Goal: Task Accomplishment & Management: Complete application form

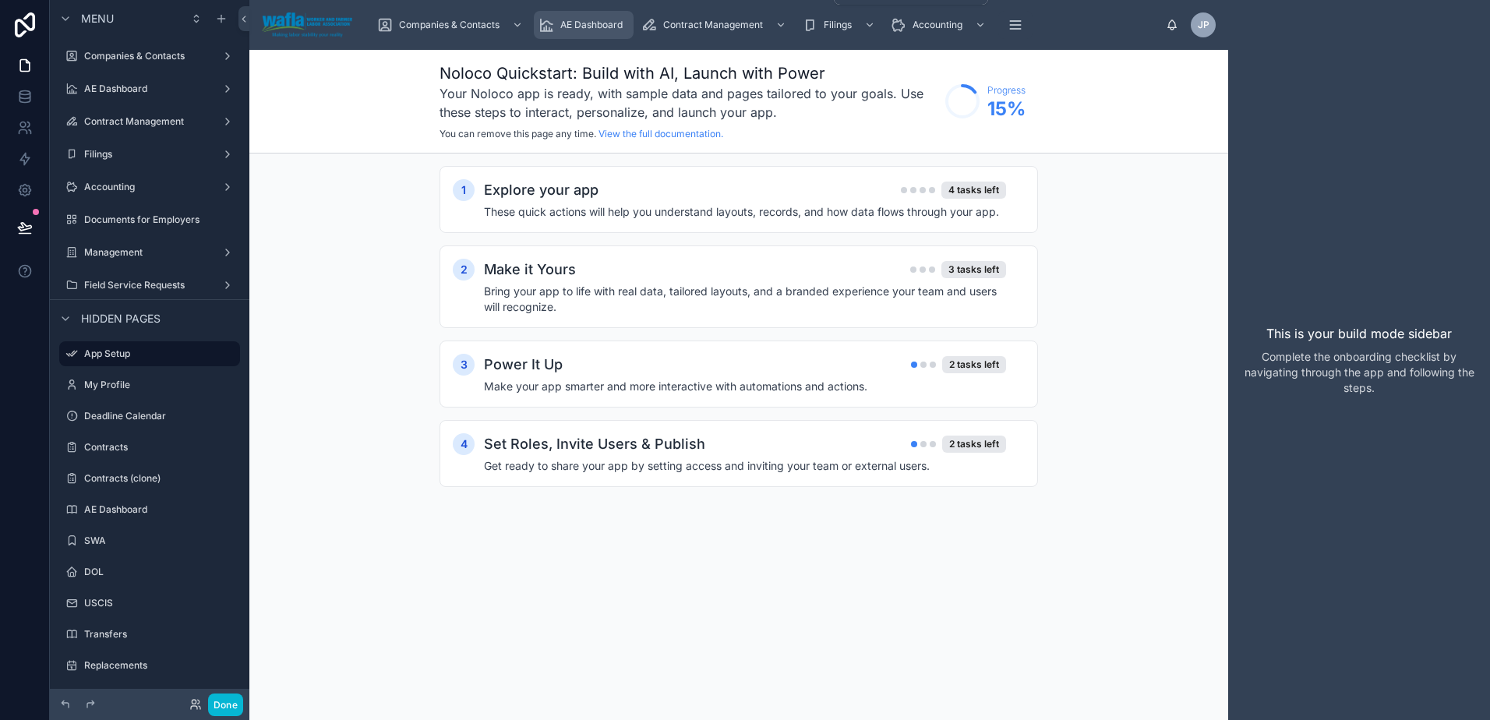
click at [621, 23] on span "AE Dashboard" at bounding box center [591, 25] width 62 height 12
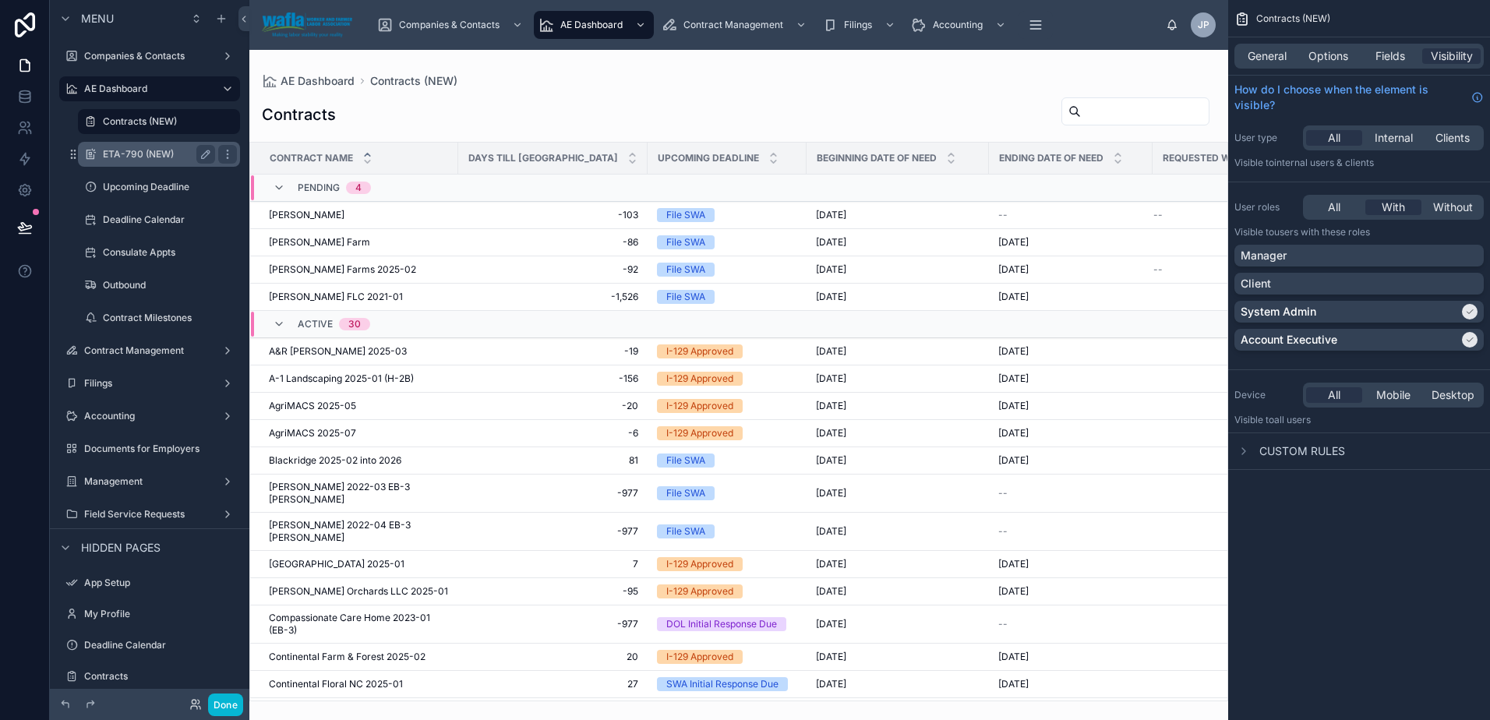
click at [157, 152] on label "ETA-790 (NEW)" at bounding box center [156, 154] width 106 height 12
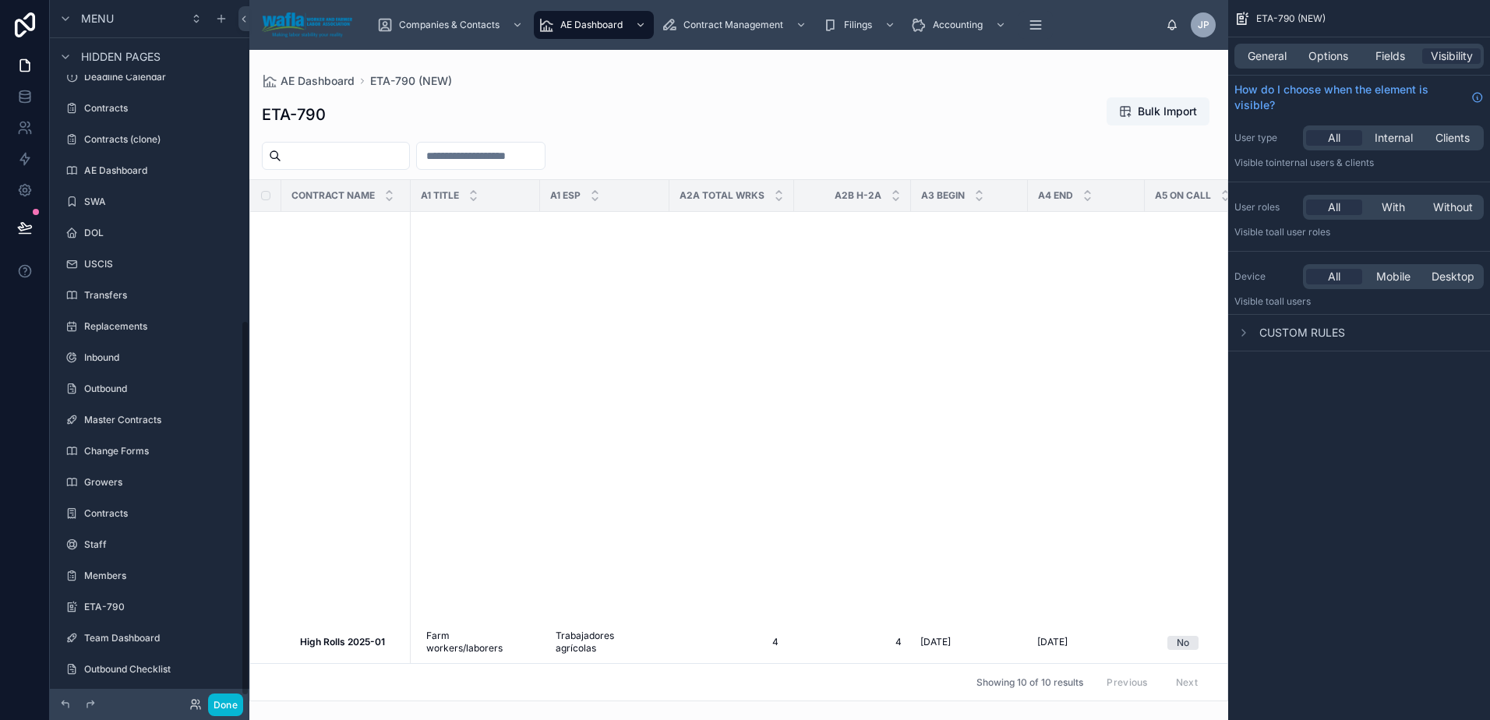
scroll to position [606, 0]
click at [143, 584] on div "scrollable content" at bounding box center [150, 584] width 200 height 3
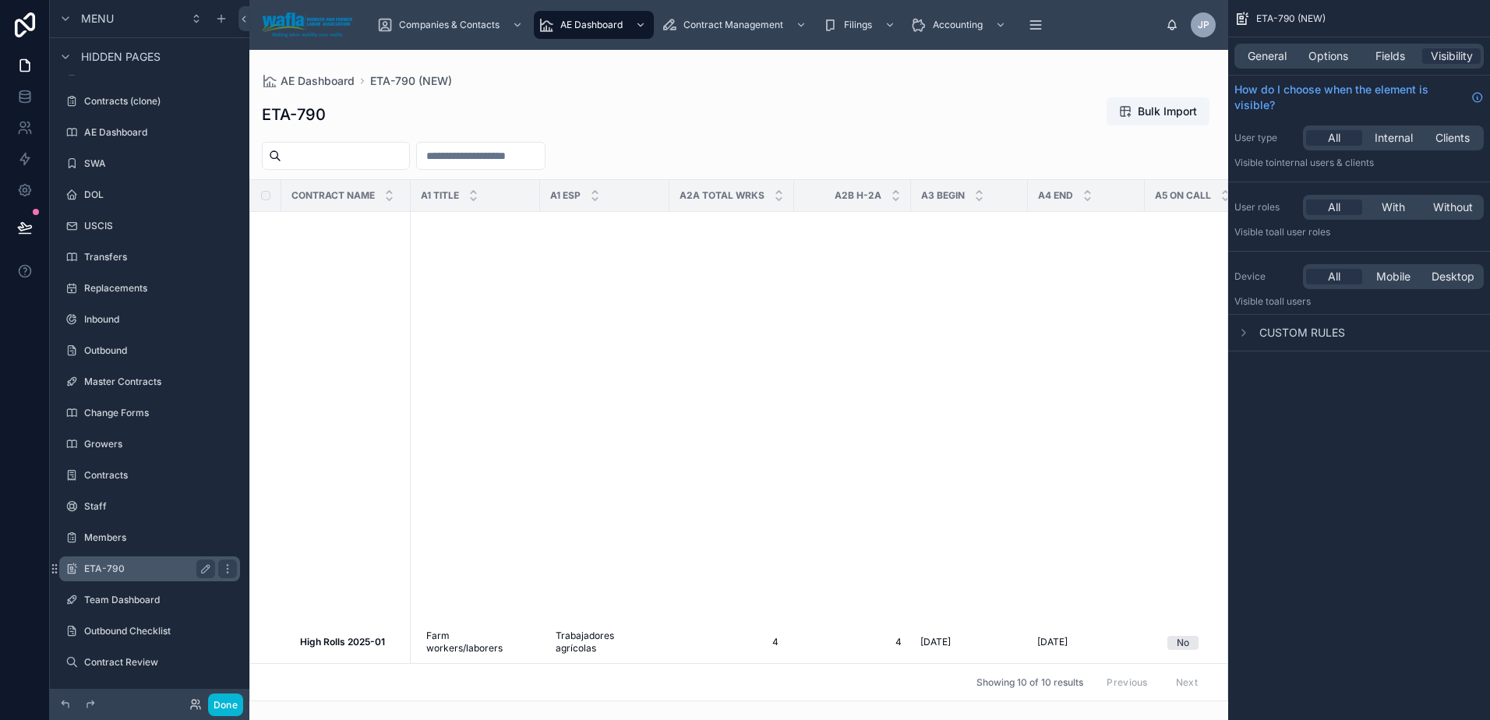
click at [143, 575] on div "ETA-790" at bounding box center [149, 569] width 131 height 19
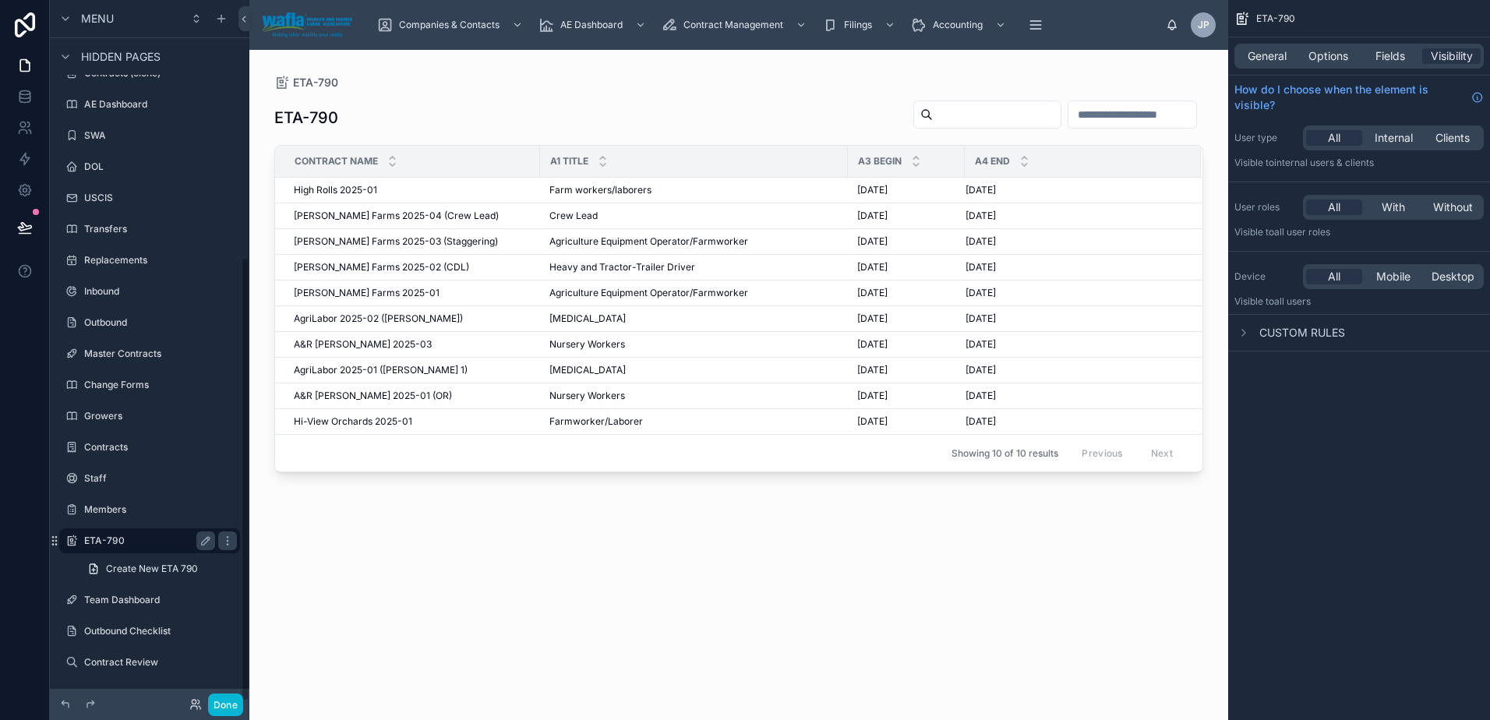
scroll to position [405, 0]
click at [1404, 59] on span "Fields" at bounding box center [1391, 56] width 30 height 16
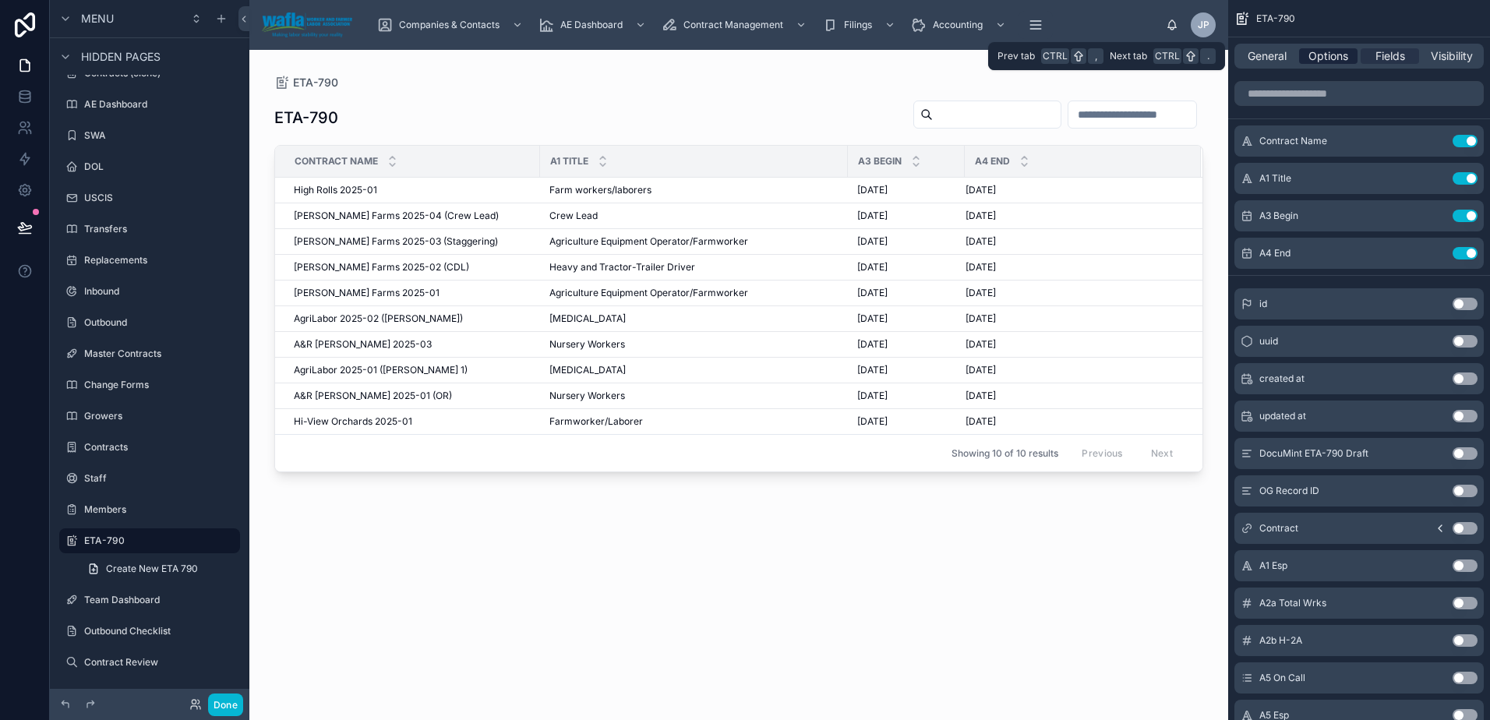
click at [1336, 51] on span "Options" at bounding box center [1329, 56] width 40 height 16
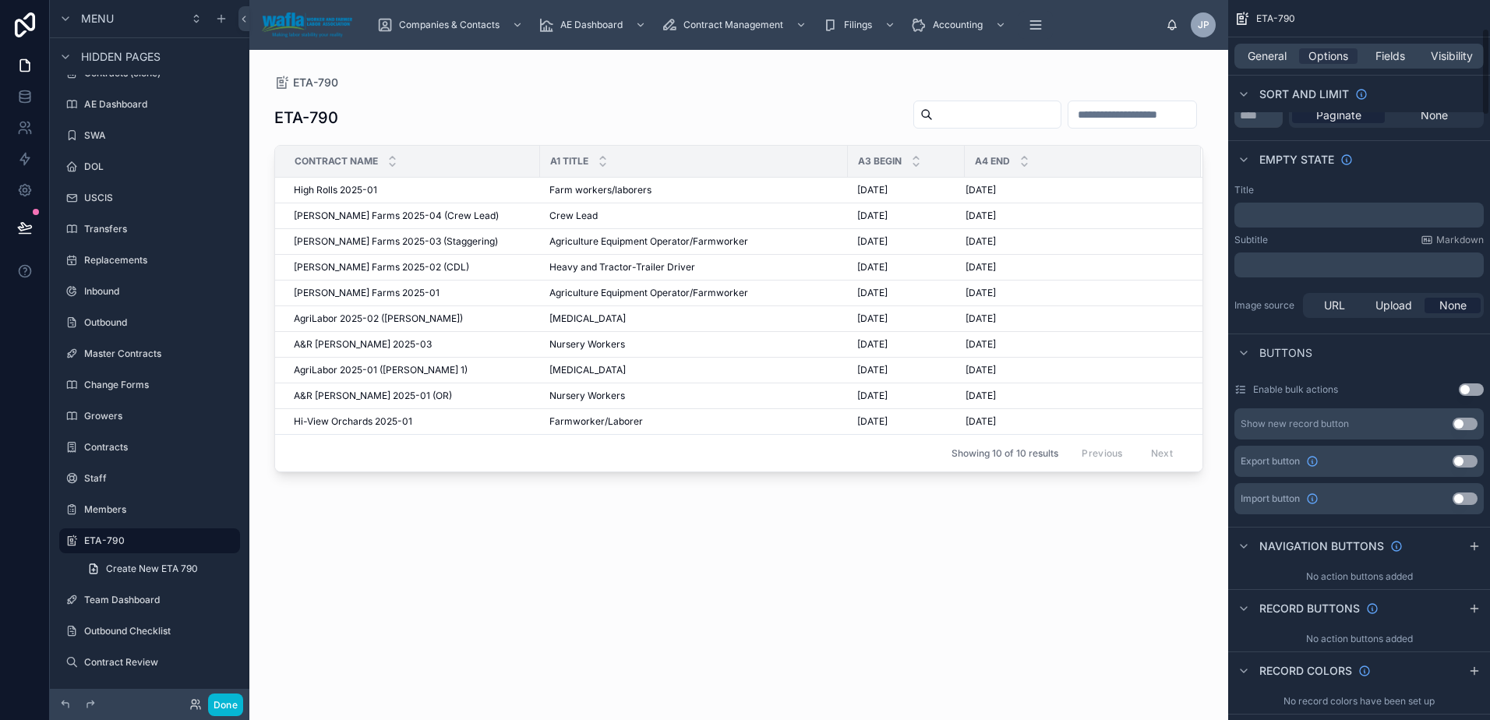
scroll to position [234, 0]
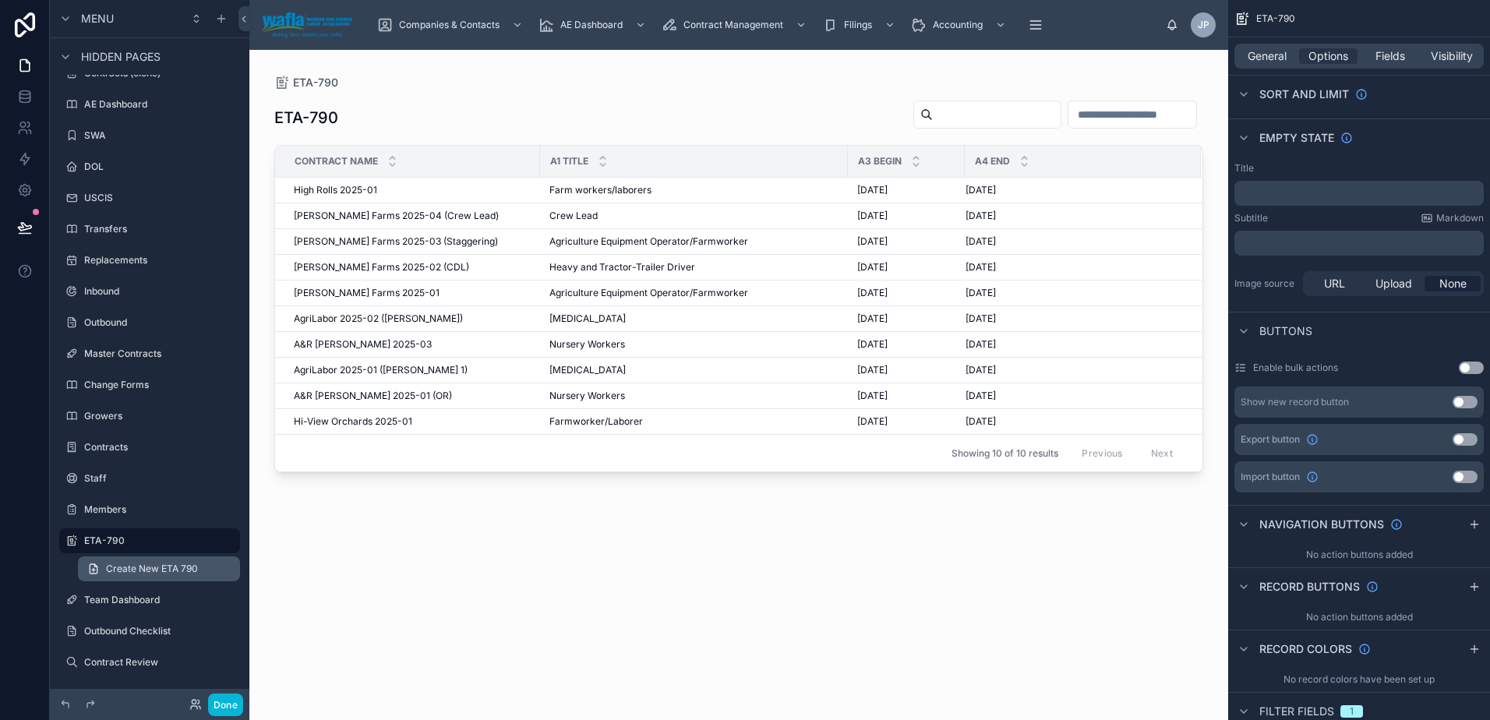
click at [193, 572] on span "Create New ETA 790" at bounding box center [152, 569] width 92 height 12
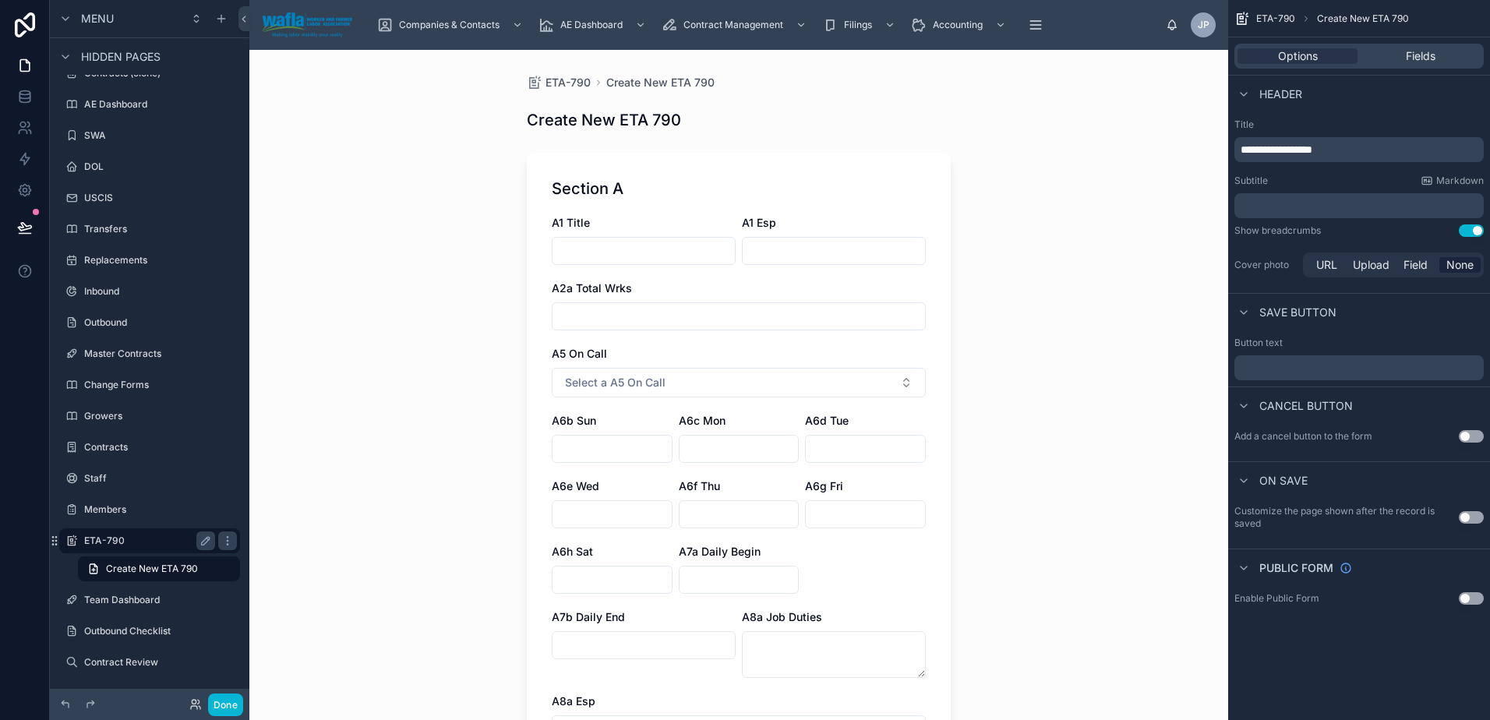
click at [180, 547] on div "ETA-790" at bounding box center [149, 541] width 131 height 19
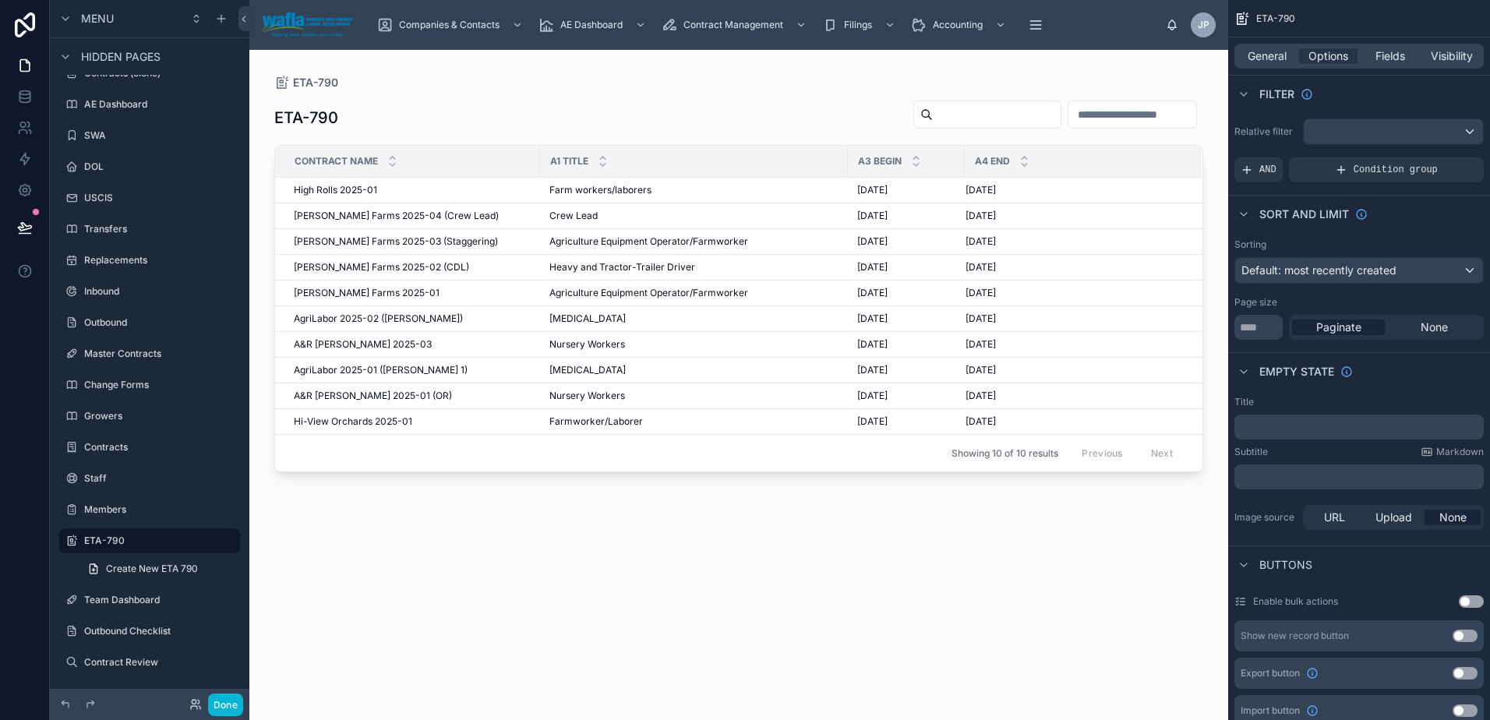
click at [348, 424] on div at bounding box center [738, 376] width 979 height 652
click at [347, 418] on span "Hi-View Orchards 2025-01" at bounding box center [353, 421] width 118 height 12
click at [806, 108] on div "ETA-790" at bounding box center [738, 118] width 929 height 36
click at [1278, 59] on span "General" at bounding box center [1267, 56] width 39 height 16
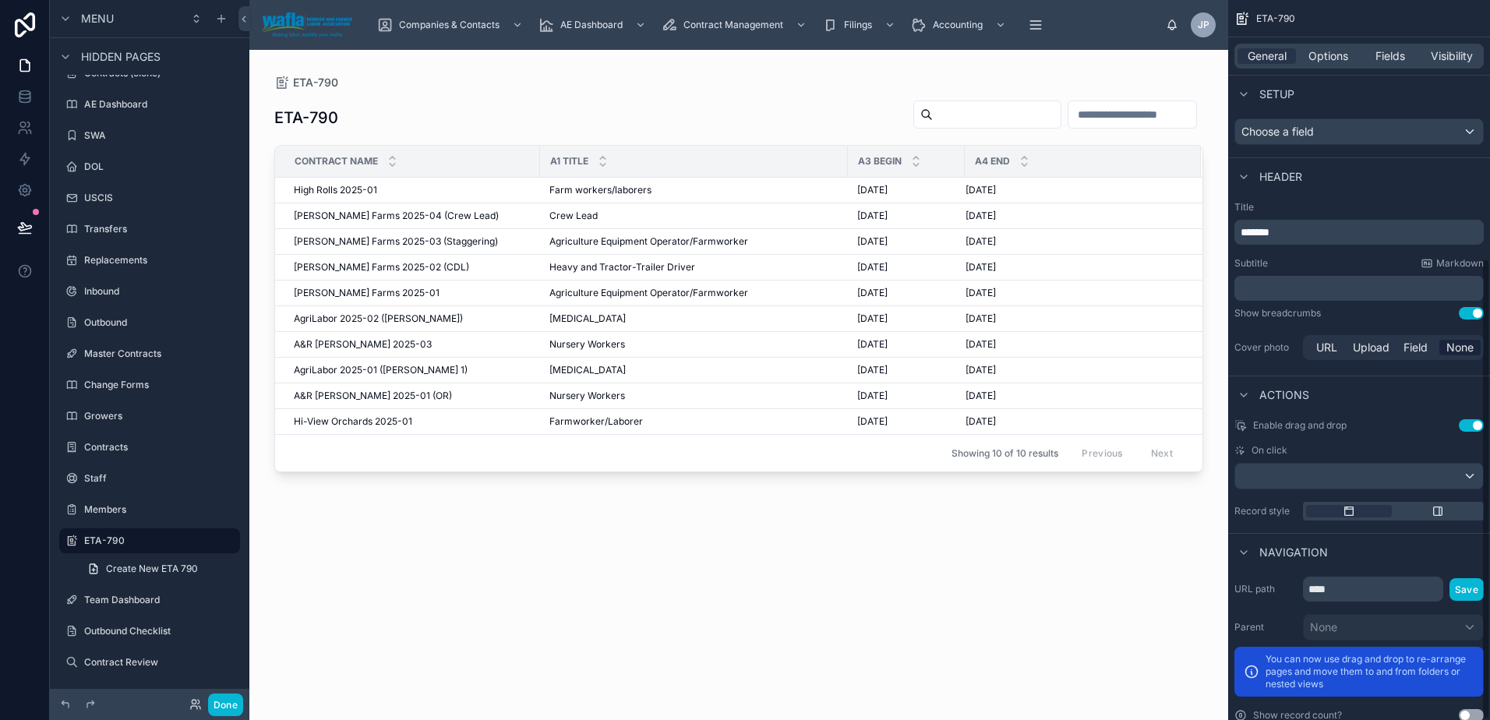
scroll to position [404, 0]
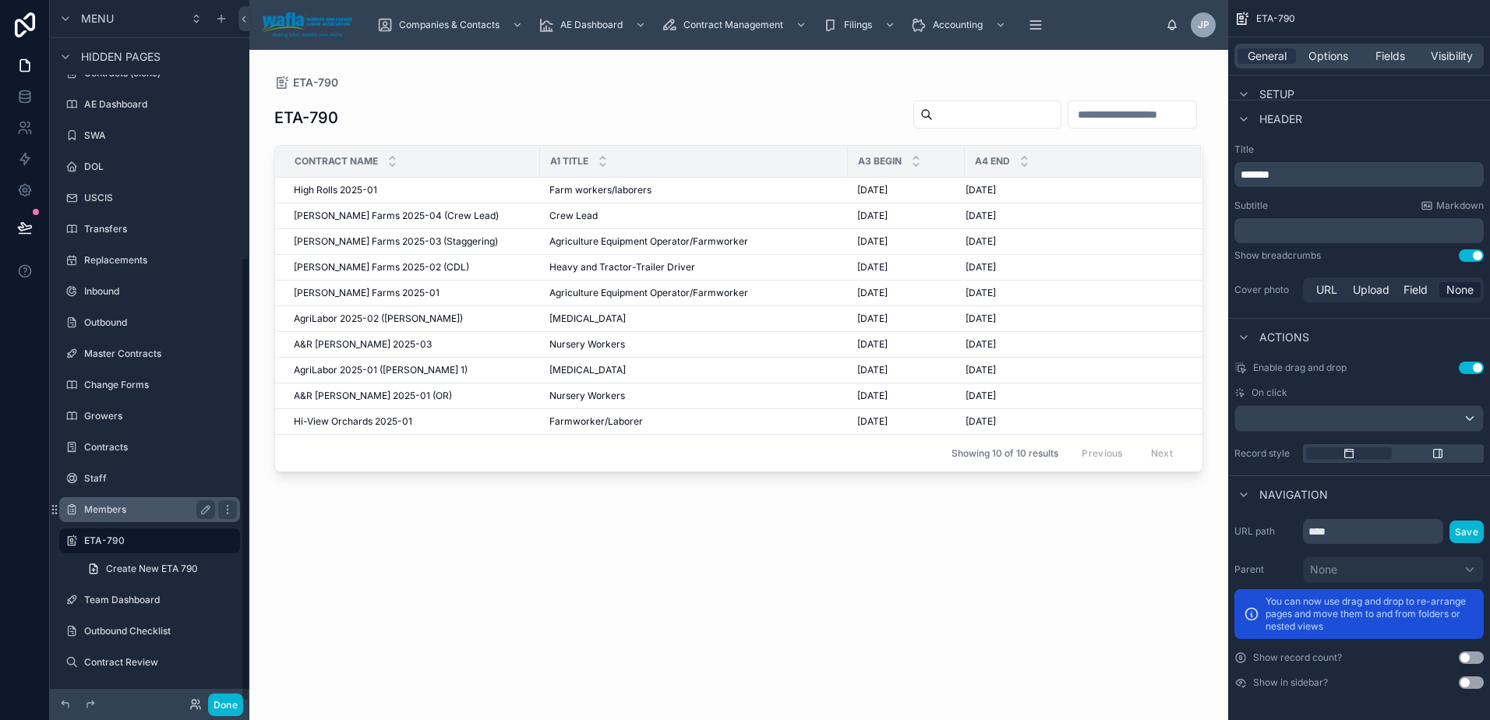
click at [157, 515] on label "Members" at bounding box center [146, 509] width 125 height 12
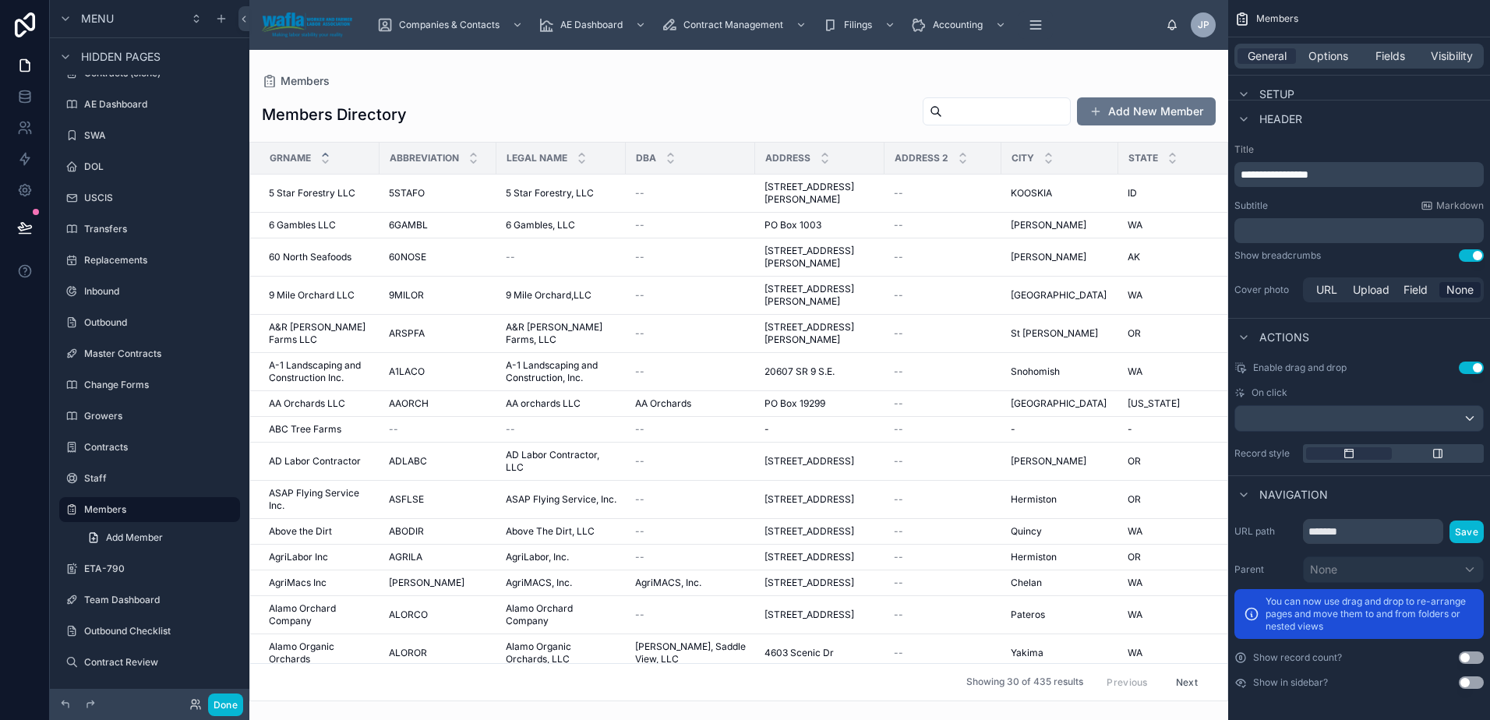
drag, startPoint x: 1221, startPoint y: 427, endPoint x: 237, endPoint y: 397, distance: 984.0
click at [1217, 521] on div at bounding box center [738, 385] width 979 height 670
click at [139, 469] on div "Staff" at bounding box center [149, 478] width 131 height 19
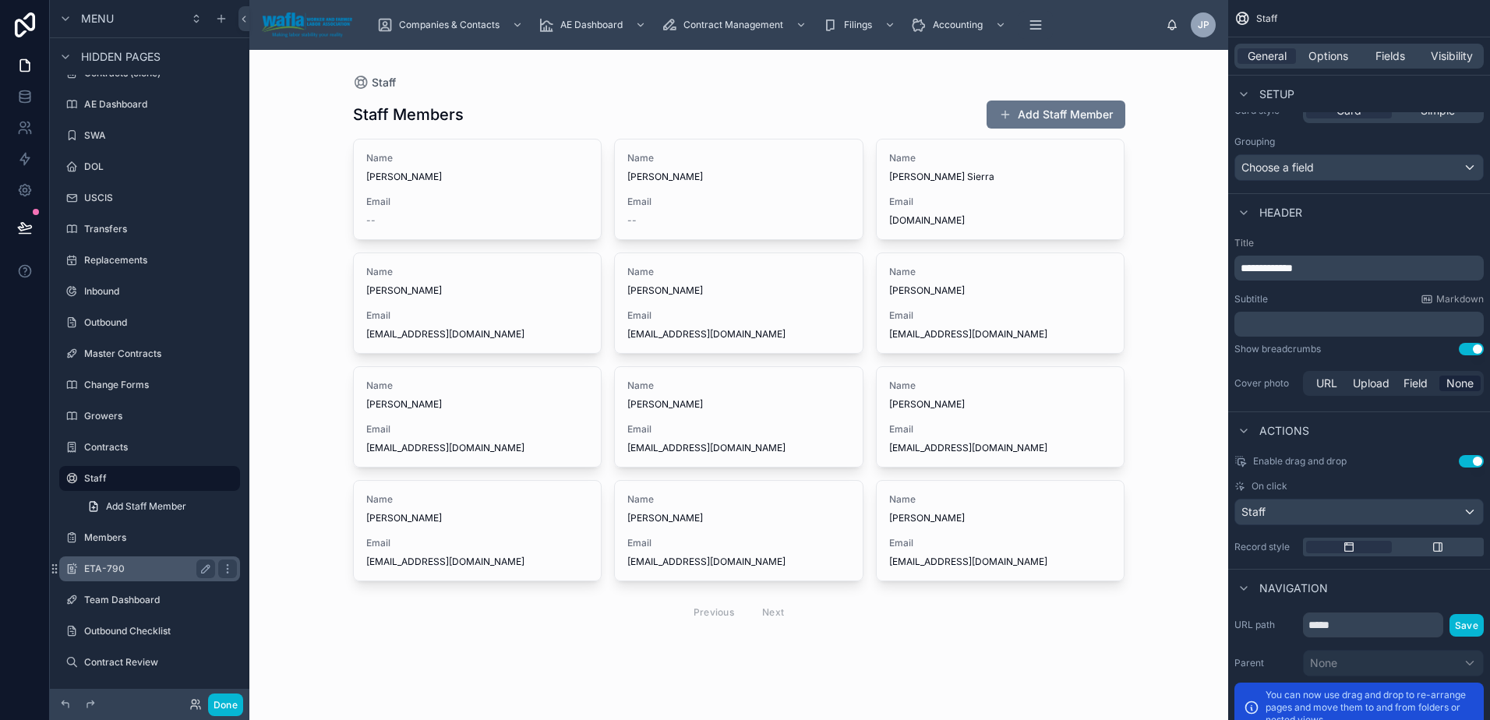
click at [136, 566] on label "ETA-790" at bounding box center [146, 569] width 125 height 12
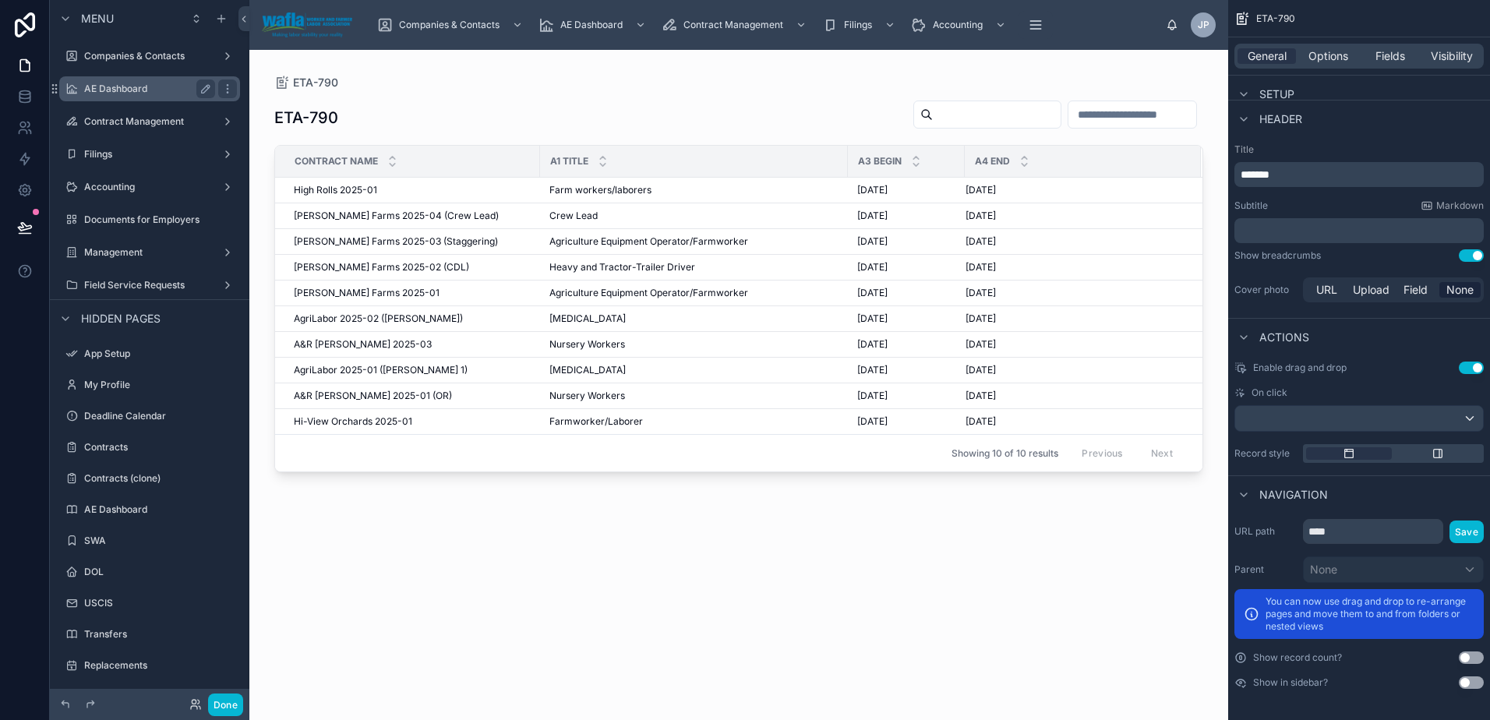
click at [128, 86] on label "AE Dashboard" at bounding box center [146, 89] width 125 height 12
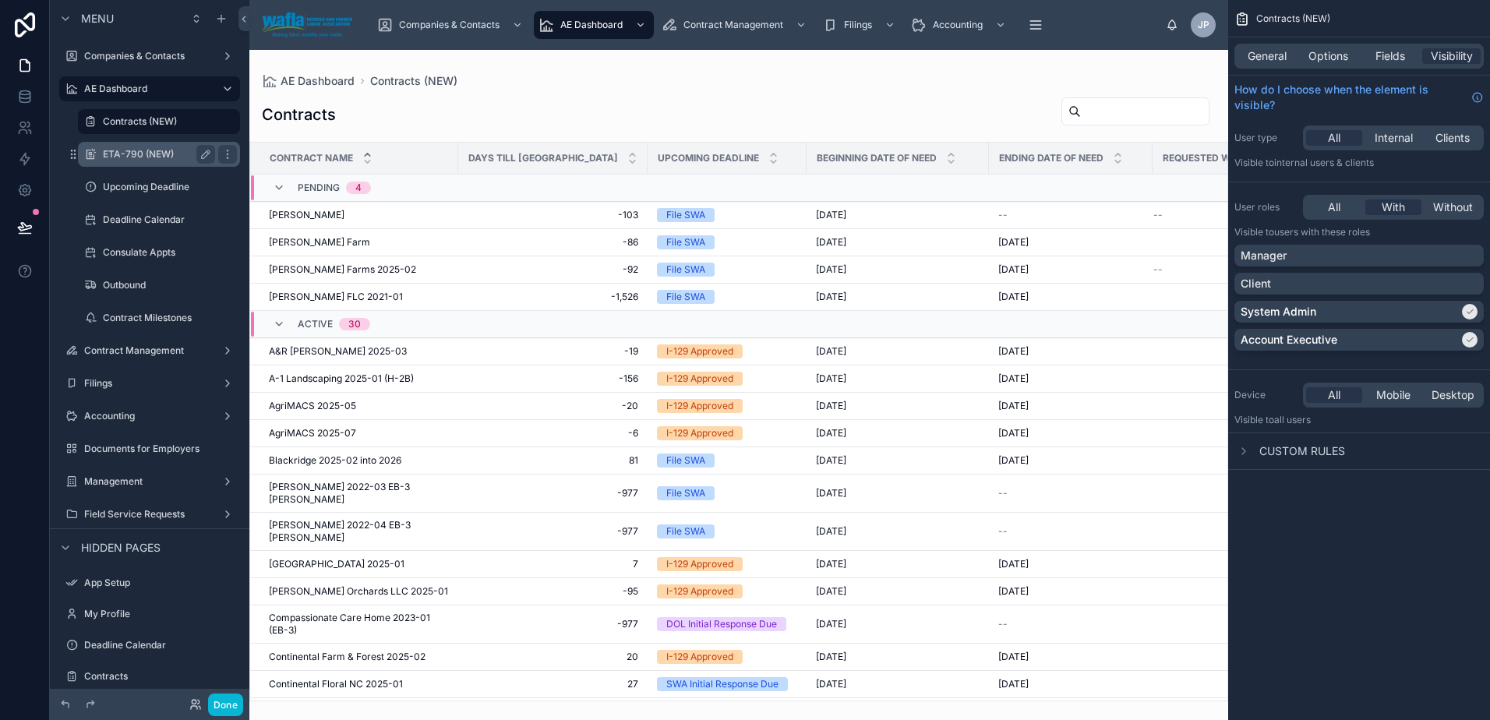
click at [136, 156] on label "ETA-790 (NEW)" at bounding box center [156, 154] width 106 height 12
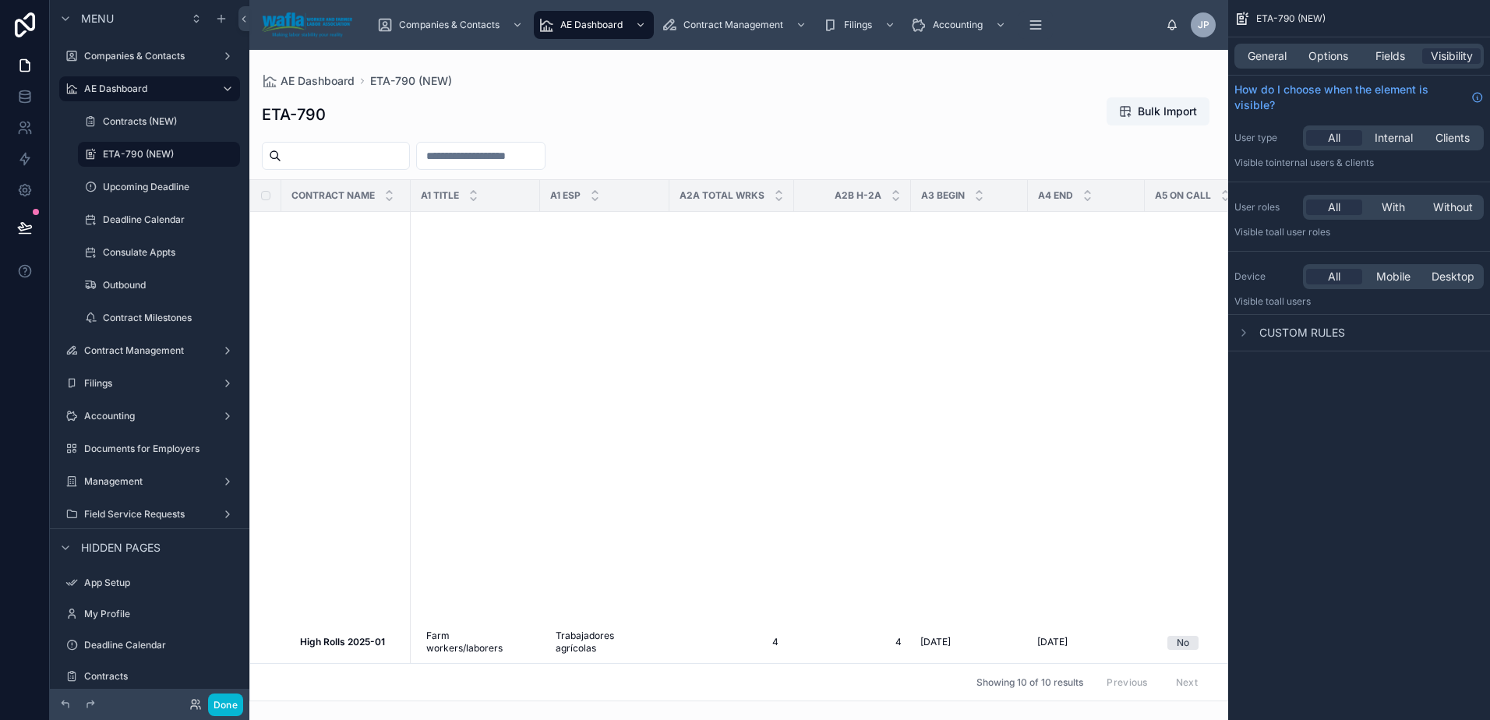
scroll to position [1871, 0]
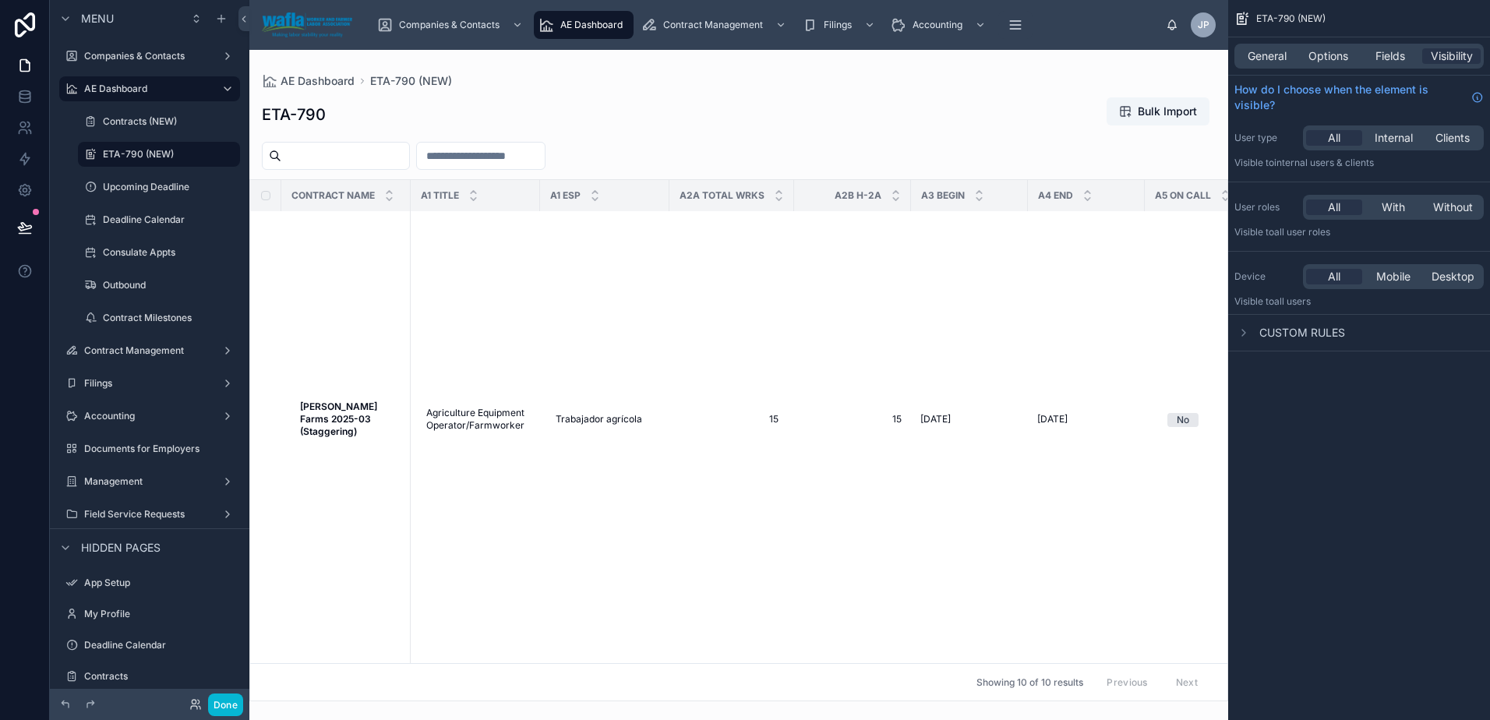
click at [638, 22] on div "Companies & Contacts AE Dashboard Contract Management Filings Accounting Docume…" at bounding box center [765, 25] width 801 height 34
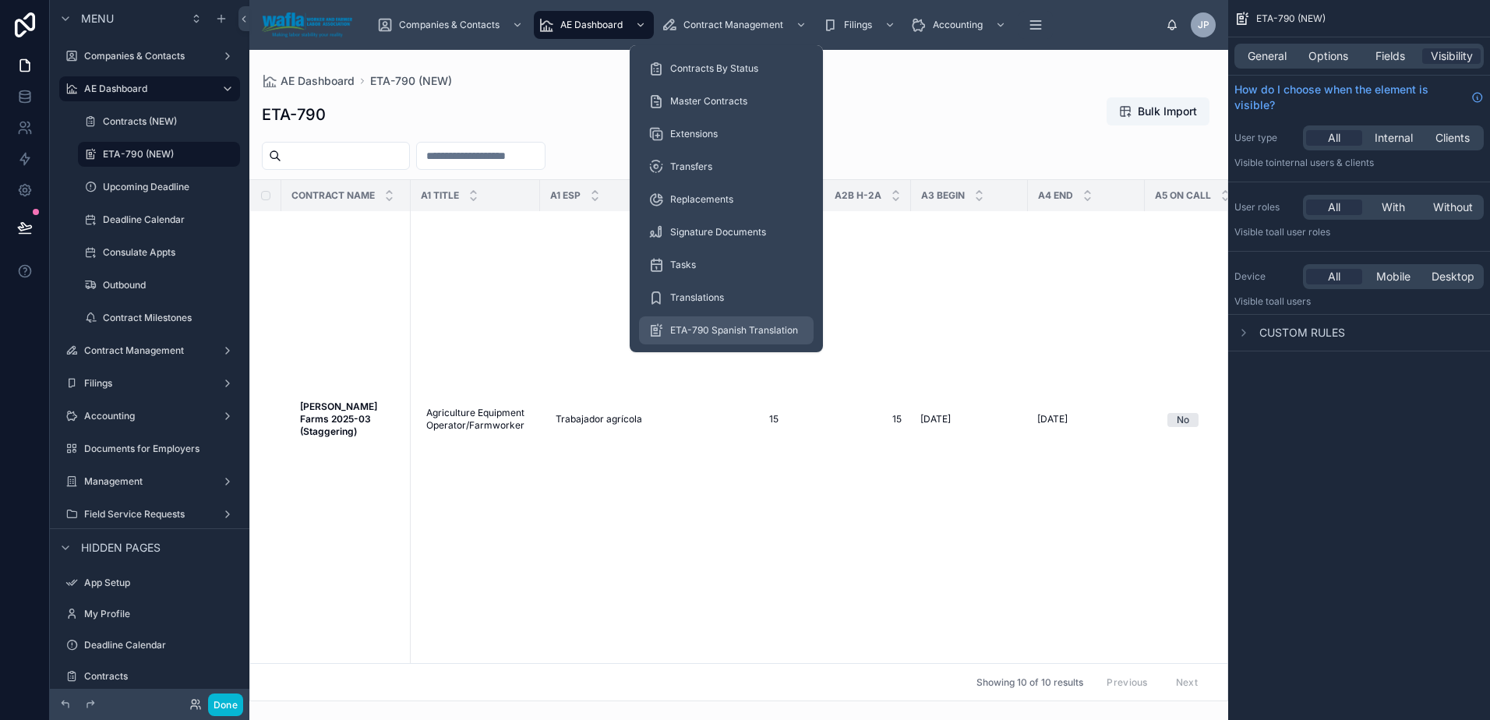
click at [714, 336] on span "ETA-790 Spanish Translation" at bounding box center [734, 330] width 128 height 12
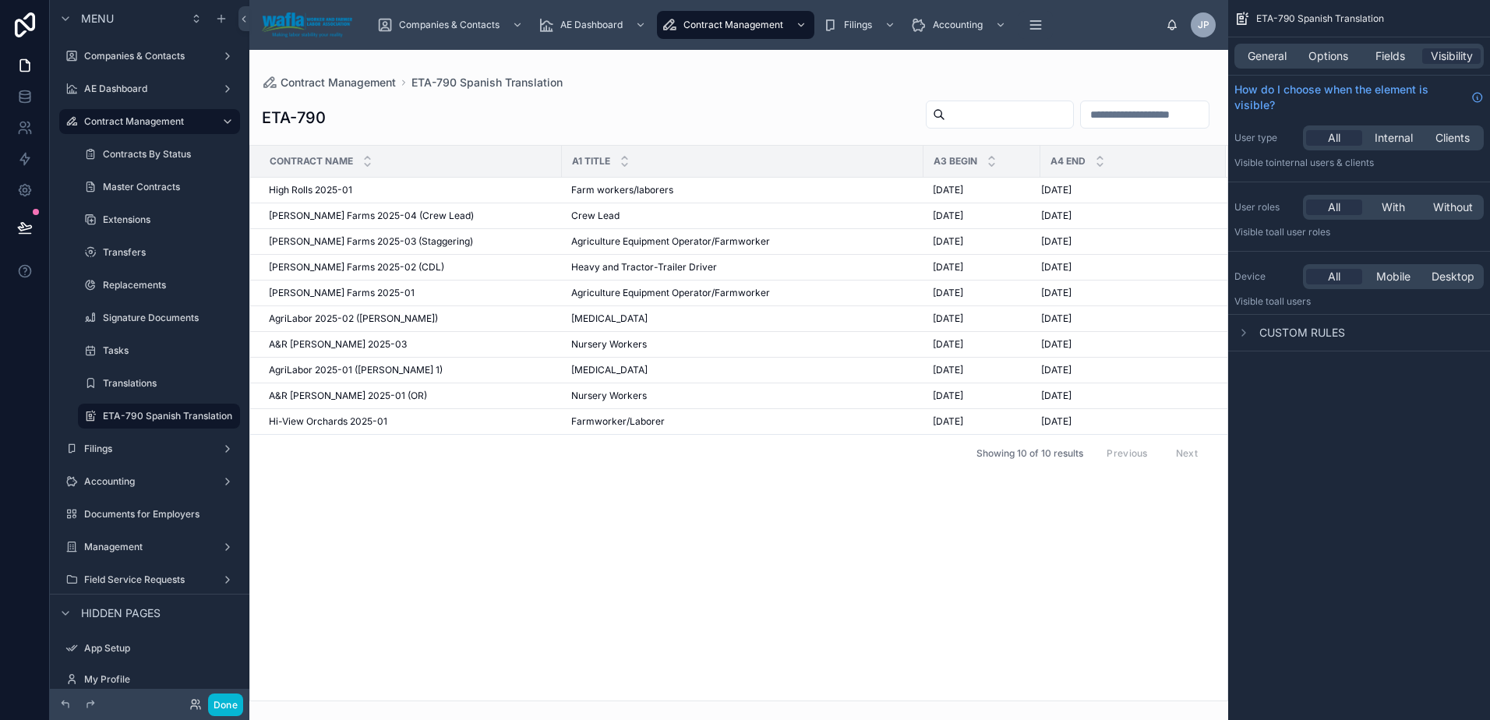
click at [311, 185] on div at bounding box center [738, 385] width 979 height 670
click at [311, 187] on span "High Rolls 2025-01" at bounding box center [310, 190] width 83 height 12
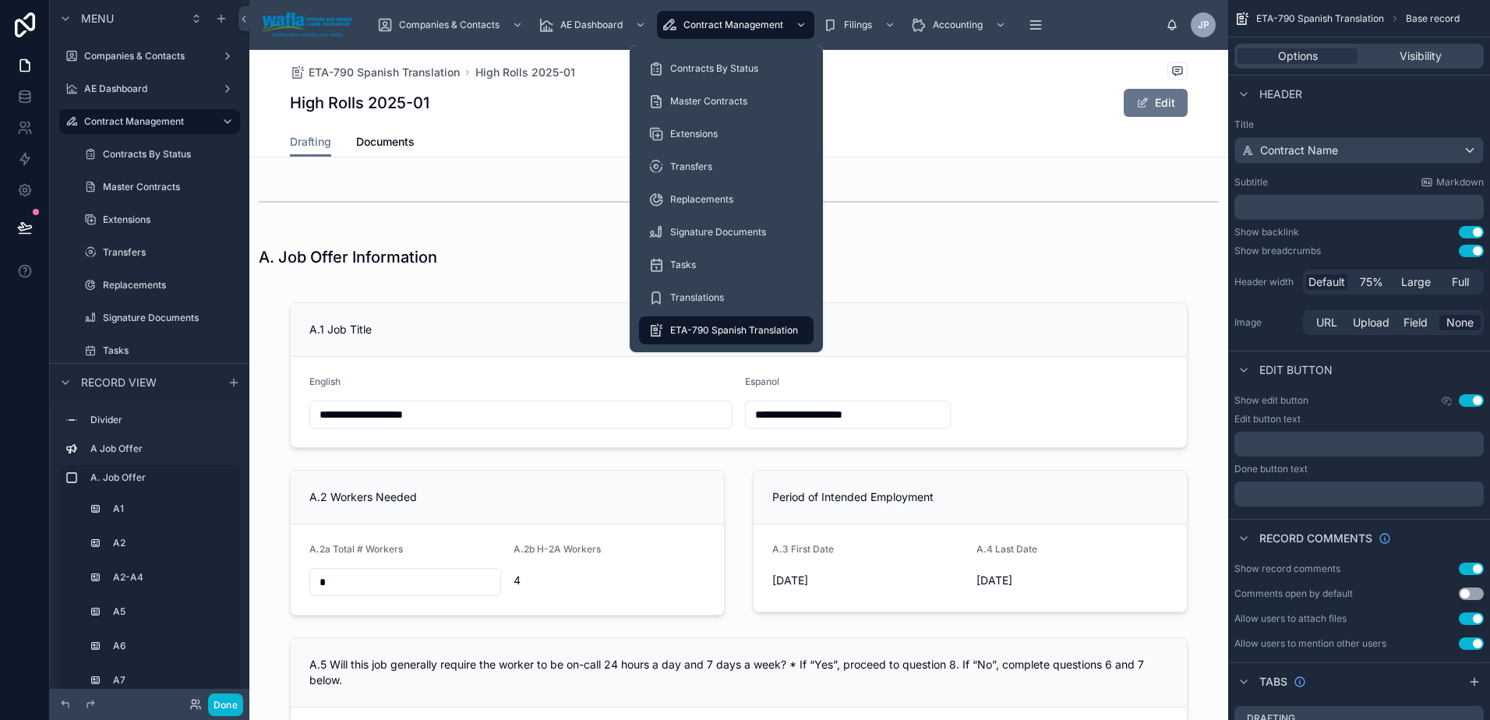
click at [713, 334] on span "ETA-790 Spanish Translation" at bounding box center [734, 330] width 128 height 12
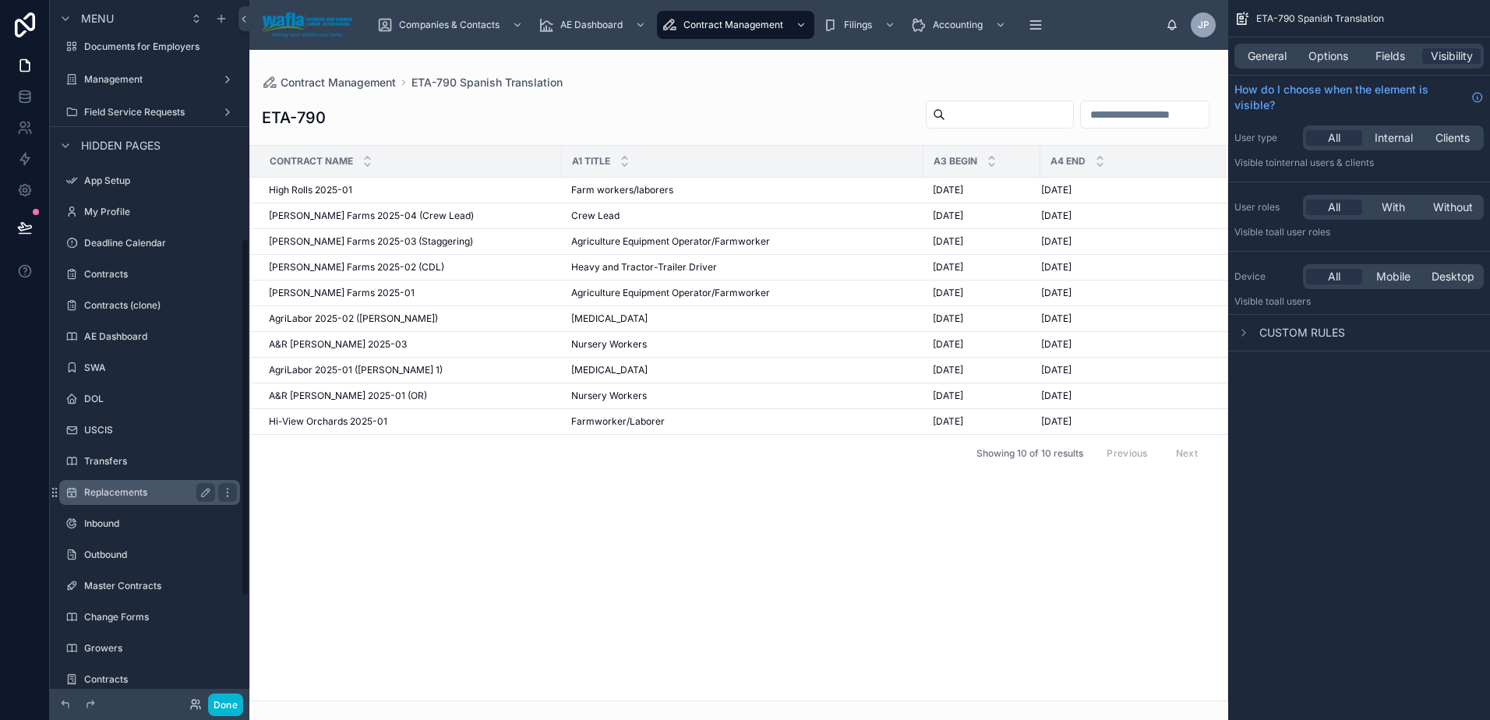
scroll to position [672, 0]
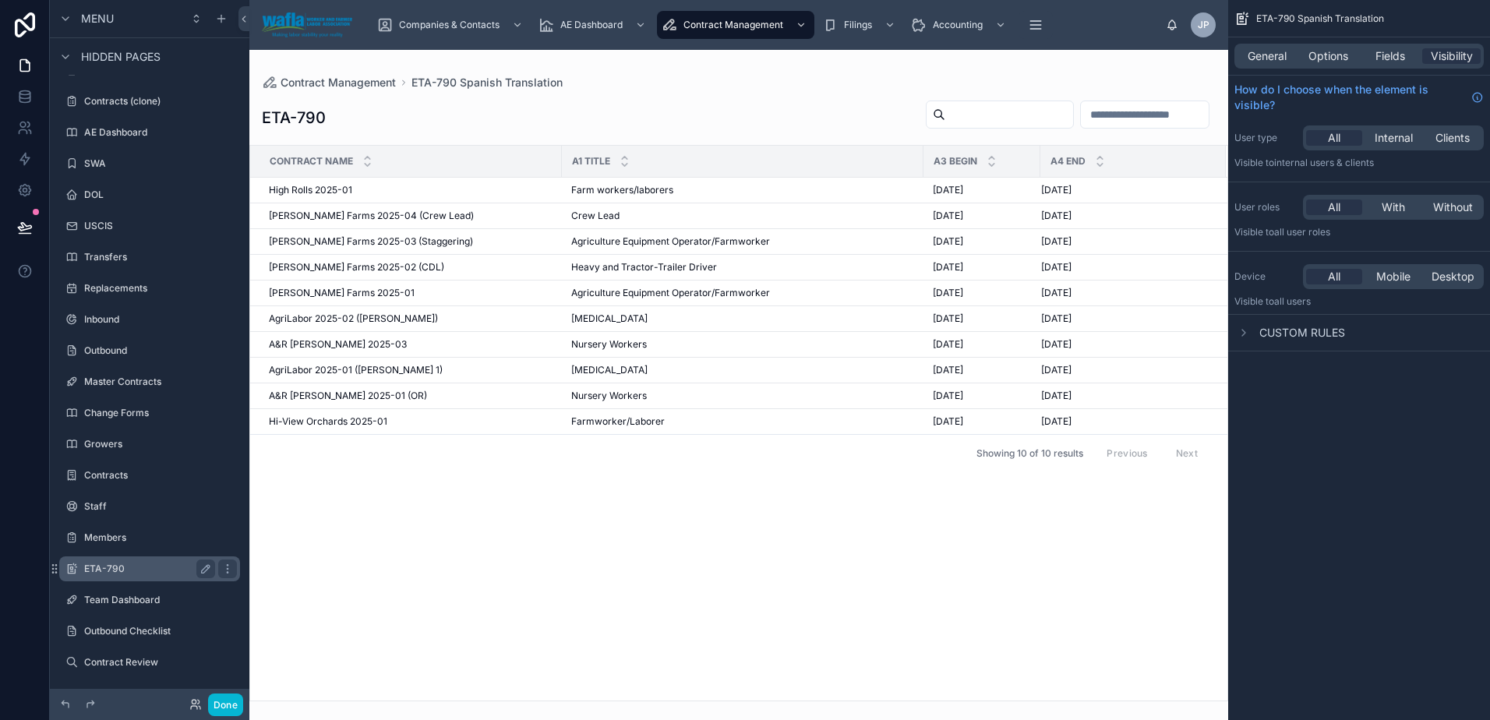
click at [161, 571] on label "ETA-790" at bounding box center [146, 569] width 125 height 12
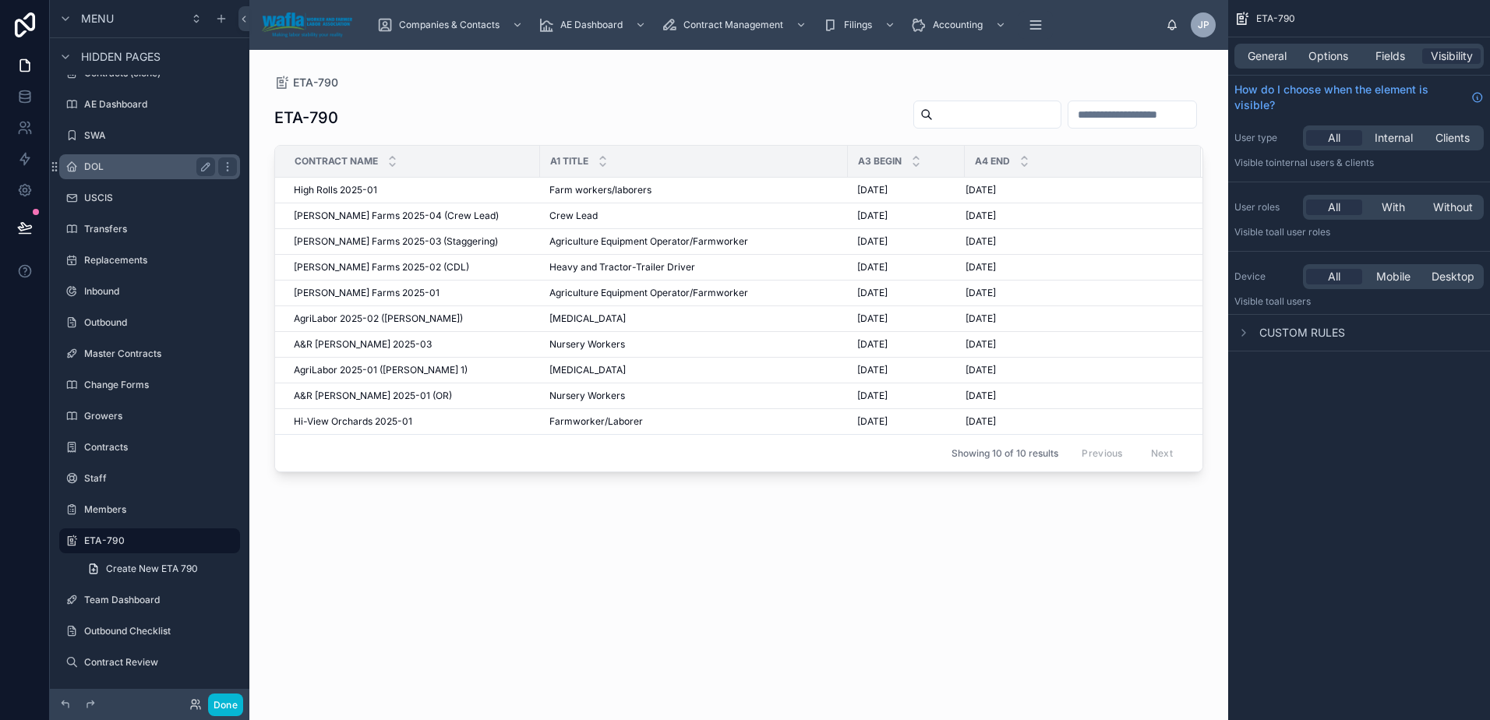
scroll to position [171, 0]
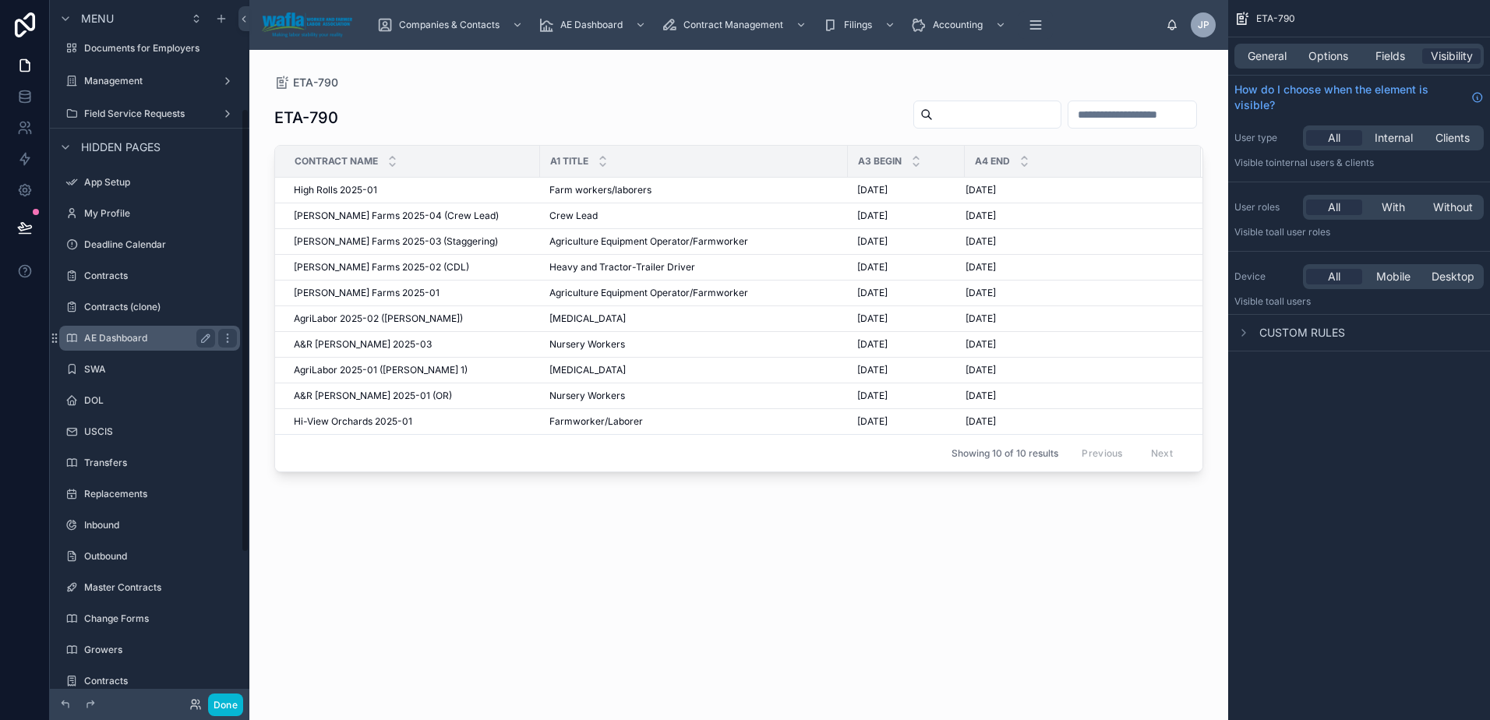
click at [143, 338] on label "AE Dashboard" at bounding box center [146, 338] width 125 height 12
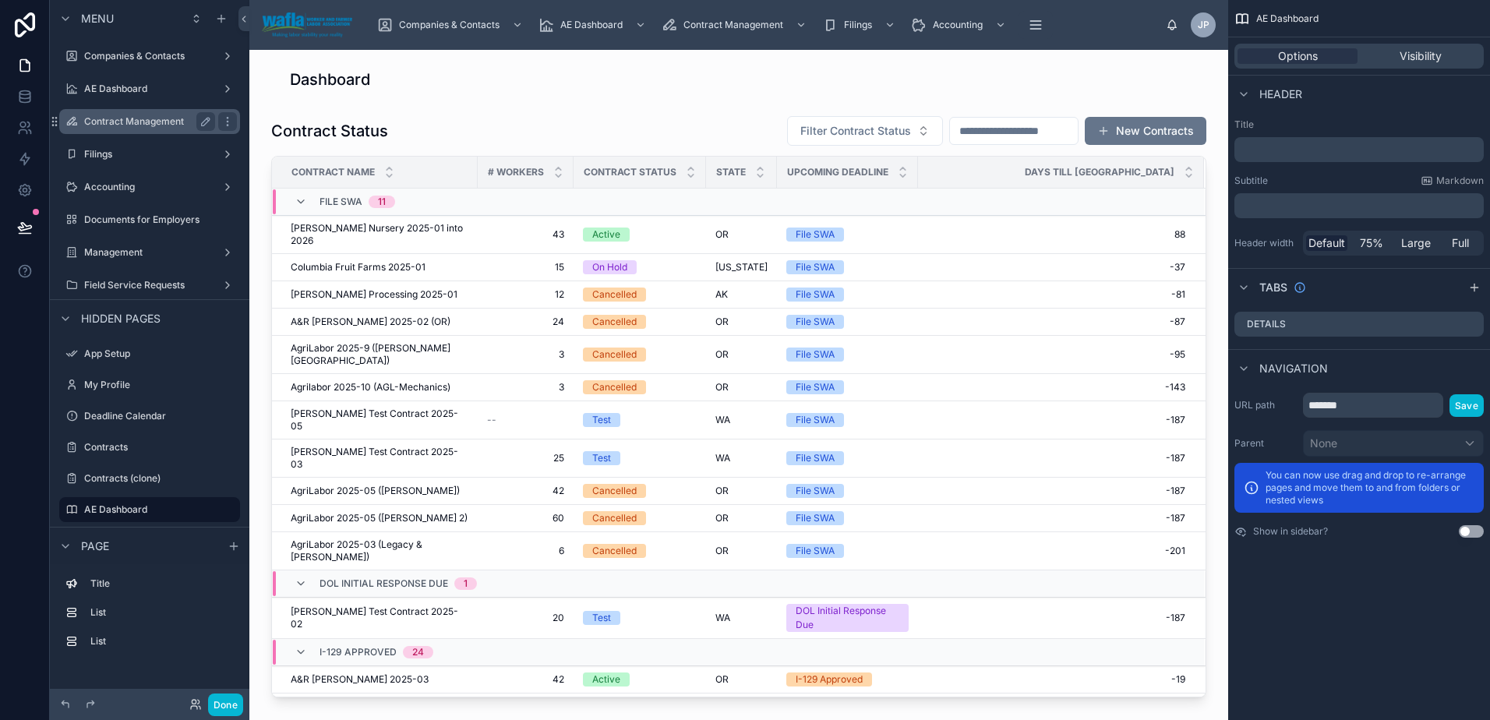
click at [121, 119] on label "Contract Management" at bounding box center [146, 121] width 125 height 12
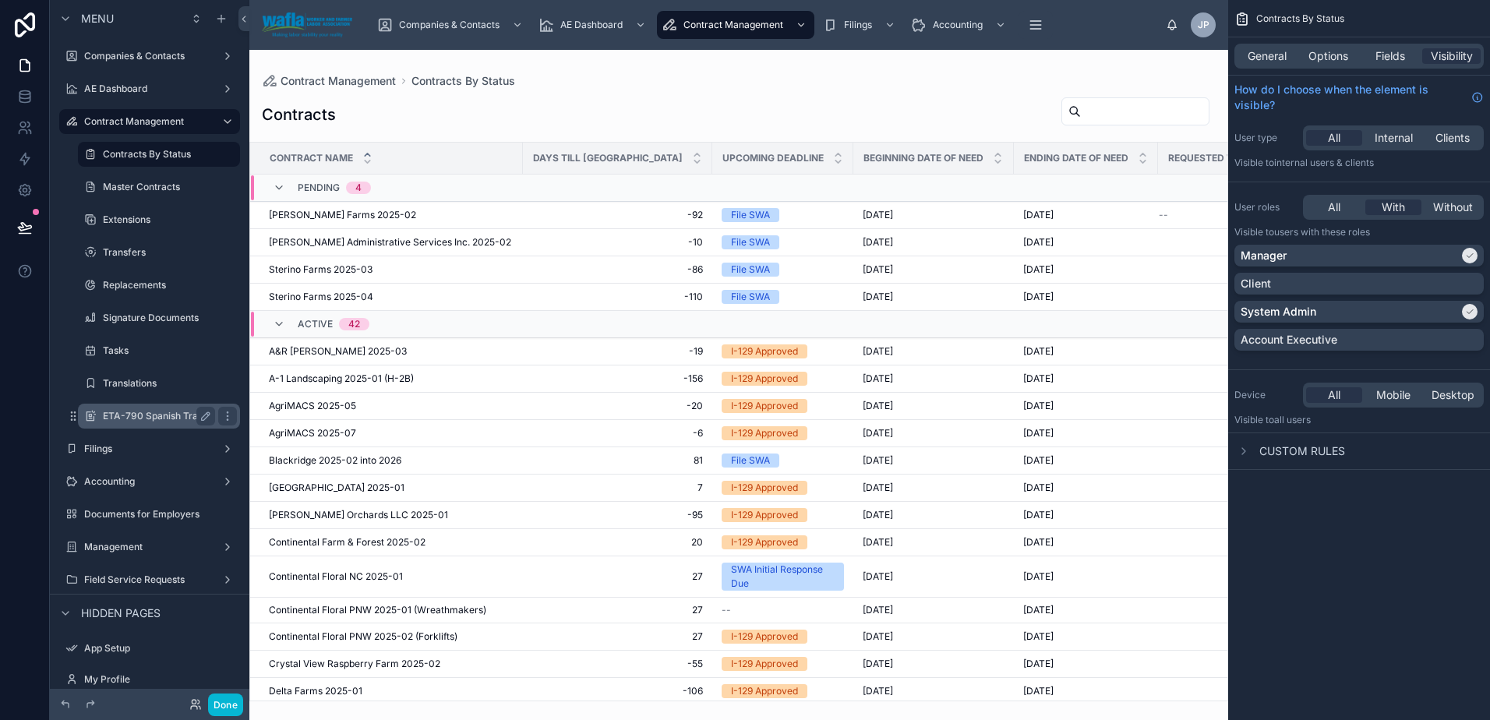
click at [130, 418] on label "ETA-790 Spanish Translation" at bounding box center [167, 416] width 129 height 12
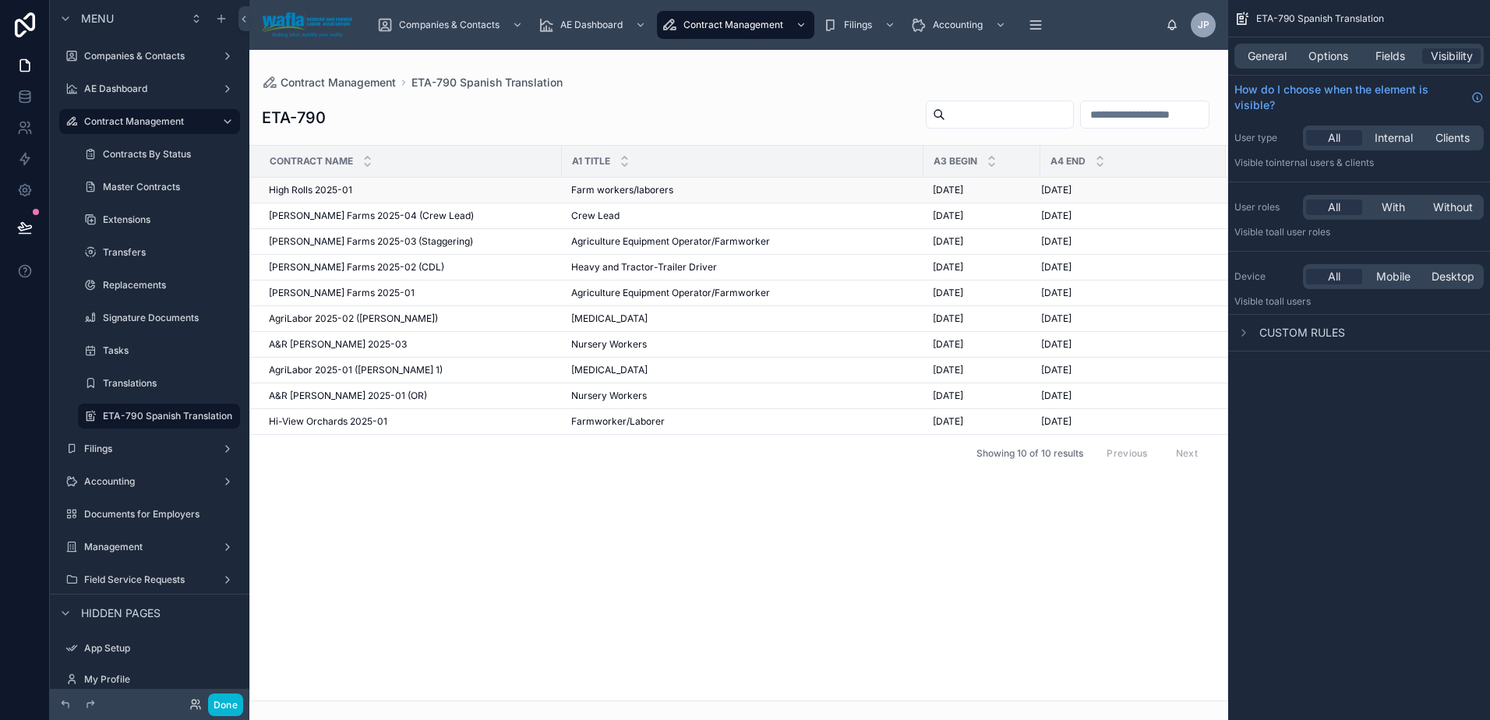
click at [327, 200] on td "High Rolls 2025-01 High Rolls 2025-01" at bounding box center [406, 191] width 312 height 26
click at [327, 192] on span "High Rolls 2025-01" at bounding box center [310, 190] width 83 height 12
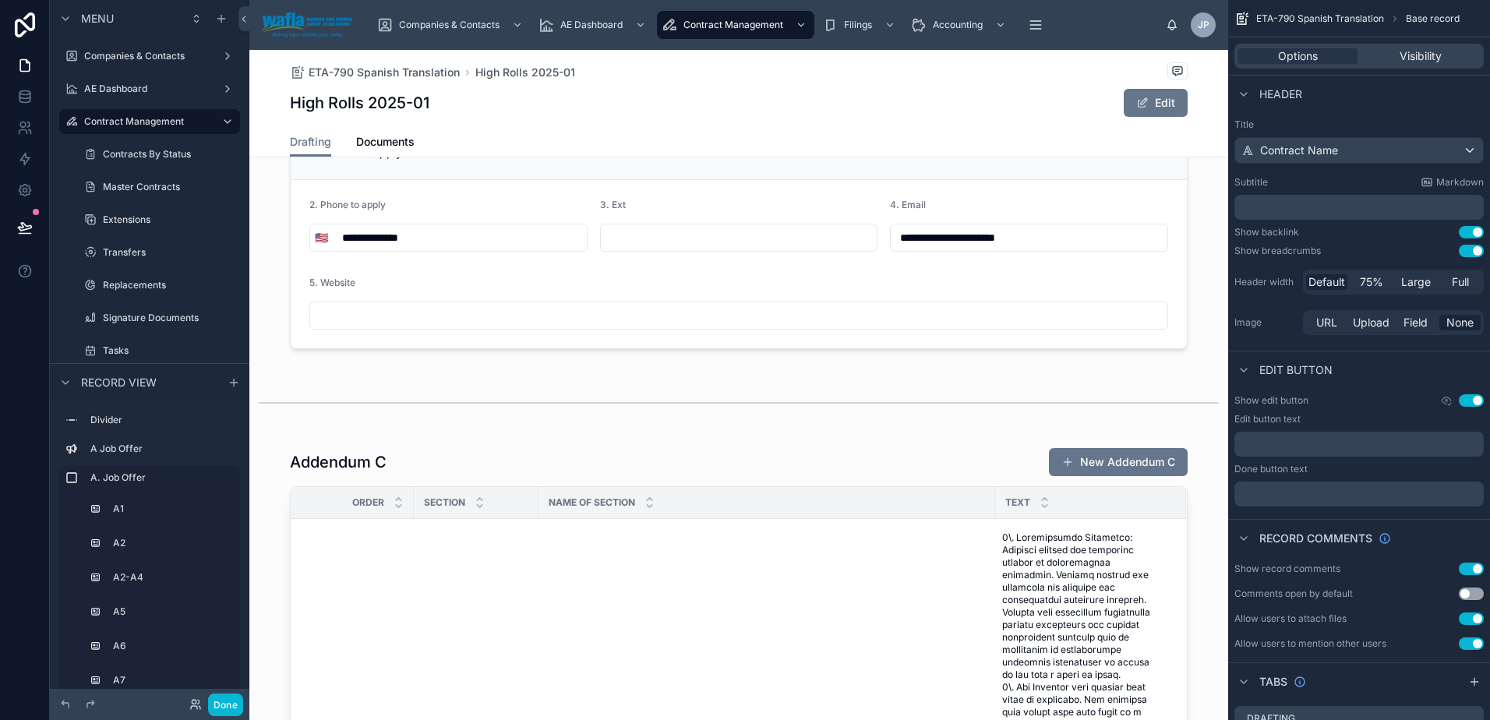
scroll to position [7248, 0]
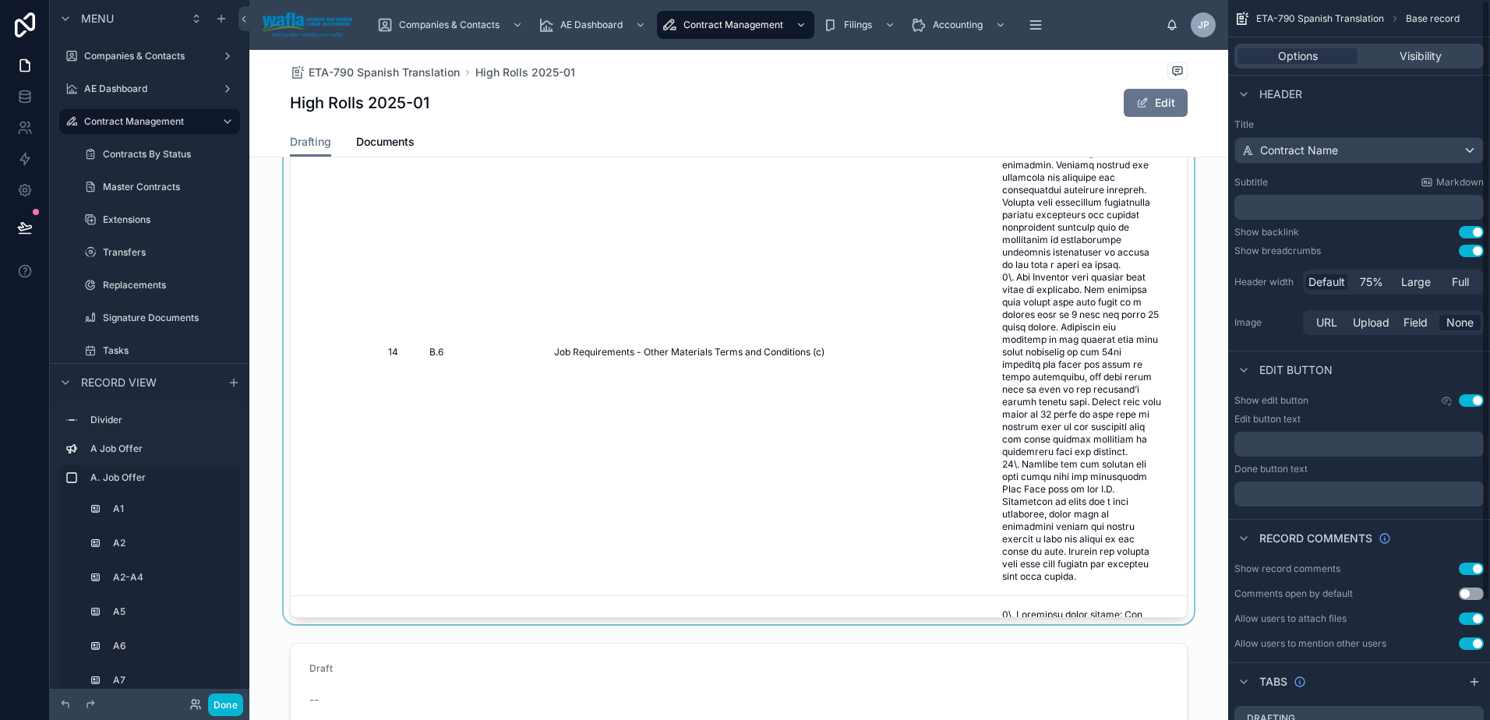
click at [1121, 459] on div at bounding box center [738, 327] width 979 height 593
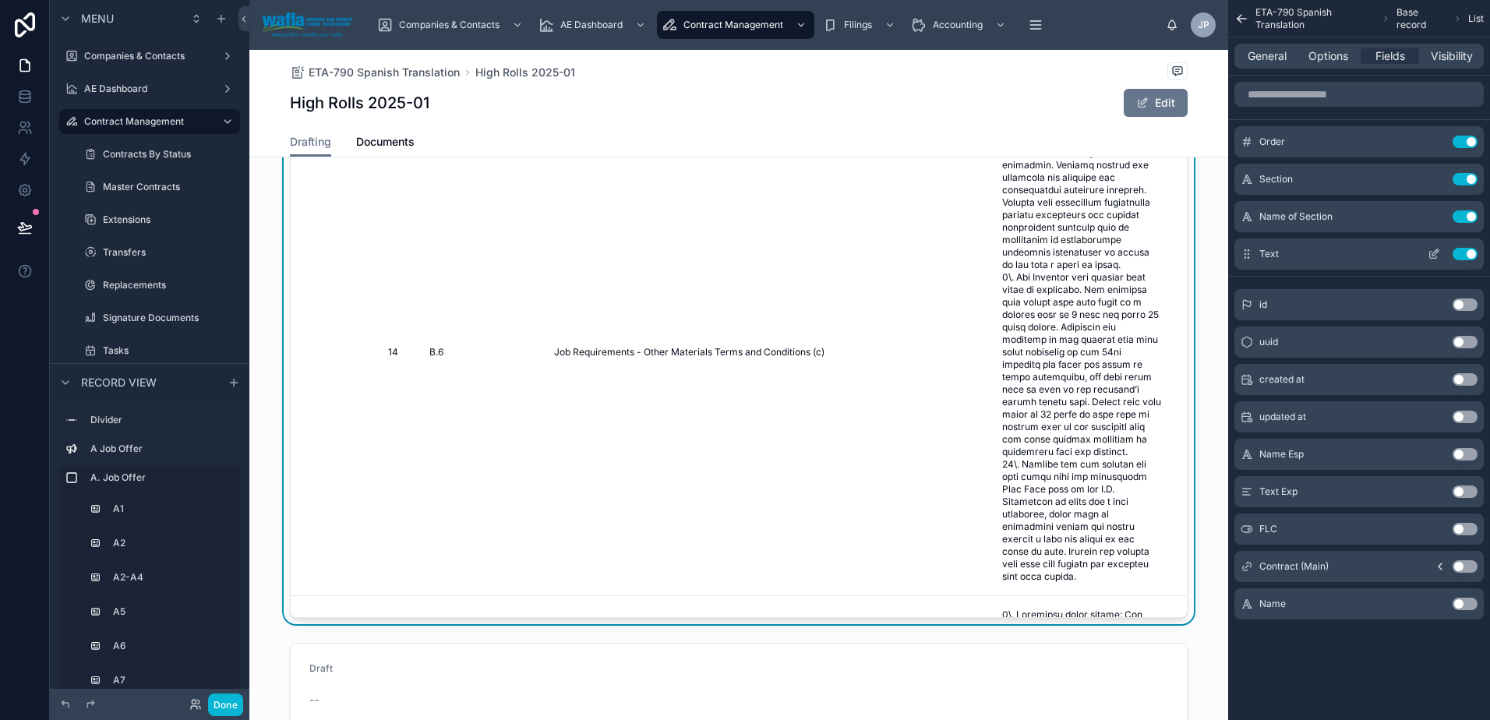
click at [1438, 256] on icon "scrollable content" at bounding box center [1434, 254] width 12 height 12
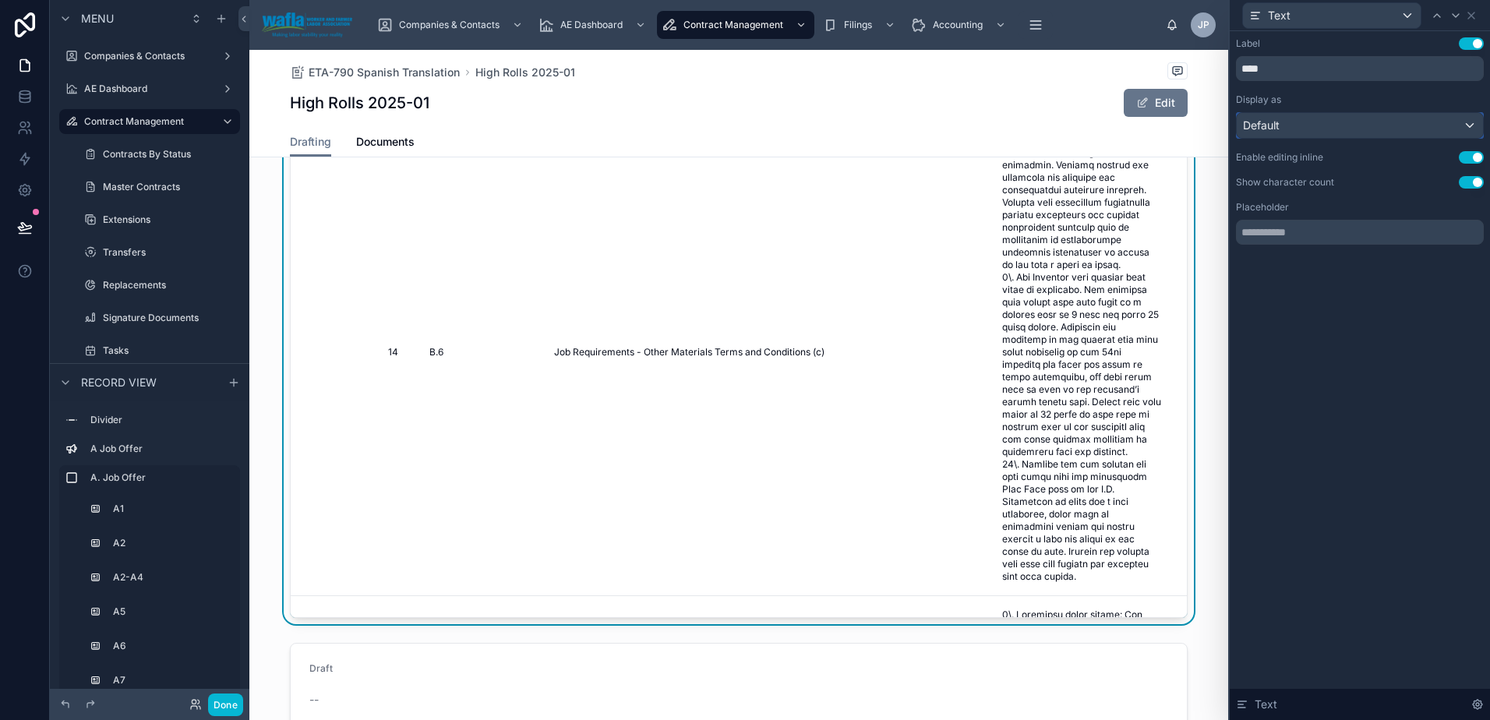
click at [1346, 122] on div "Default" at bounding box center [1360, 125] width 246 height 25
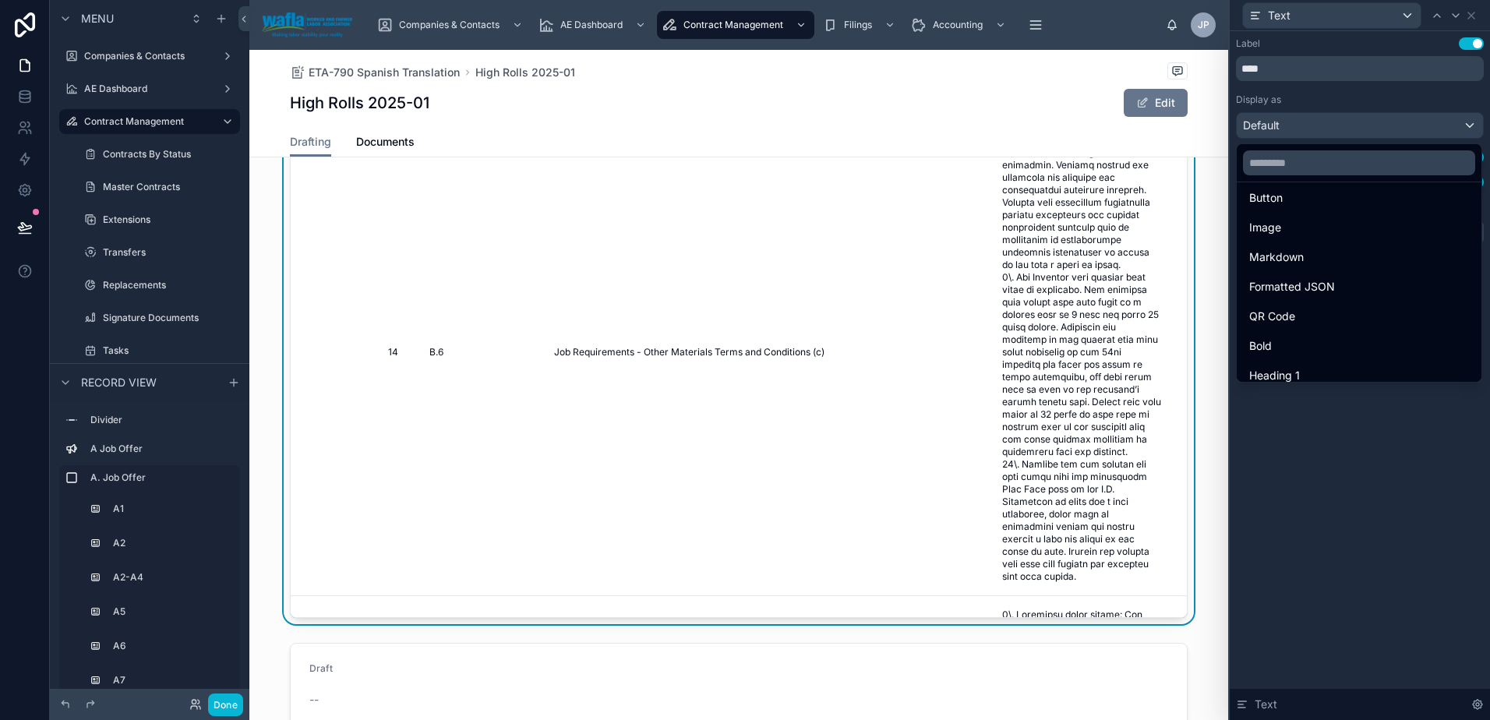
scroll to position [0, 0]
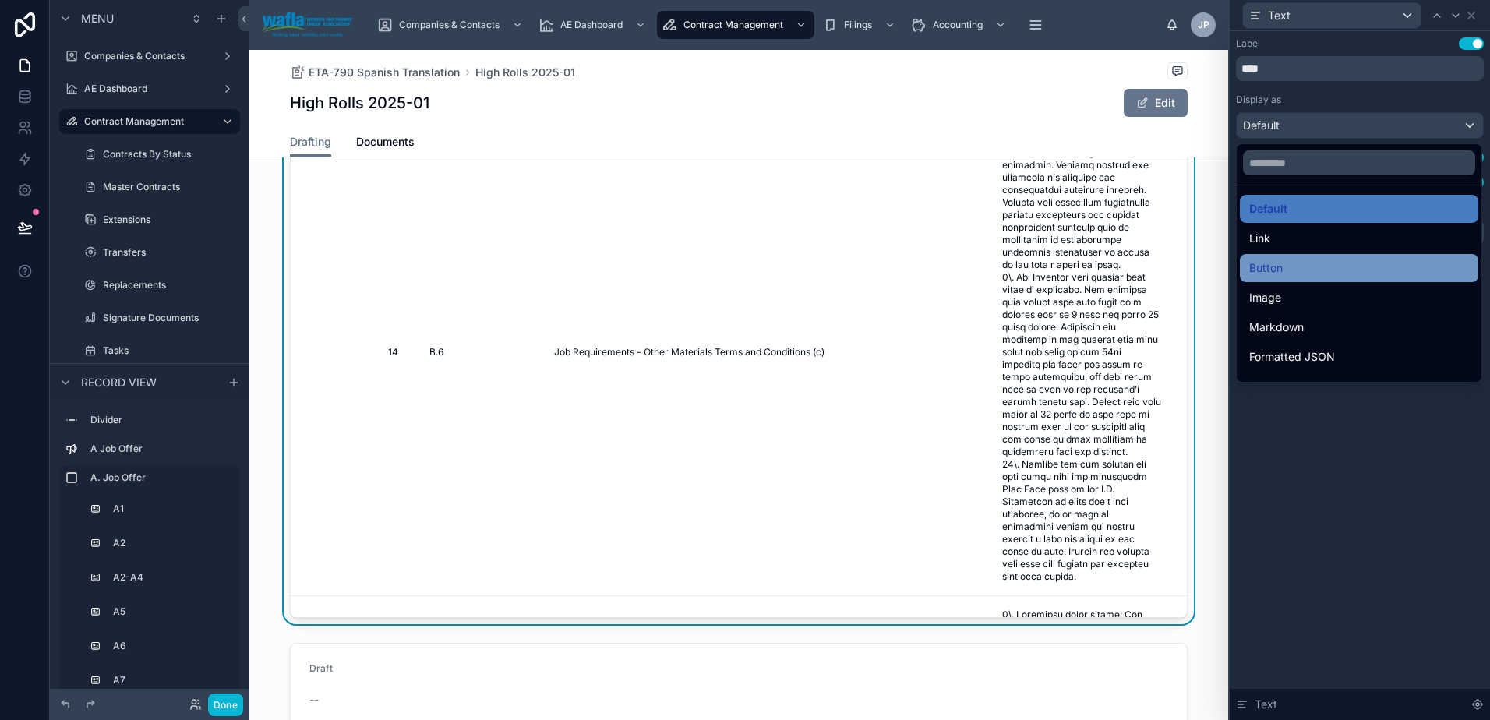
click at [1394, 267] on div "Button" at bounding box center [1359, 268] width 220 height 19
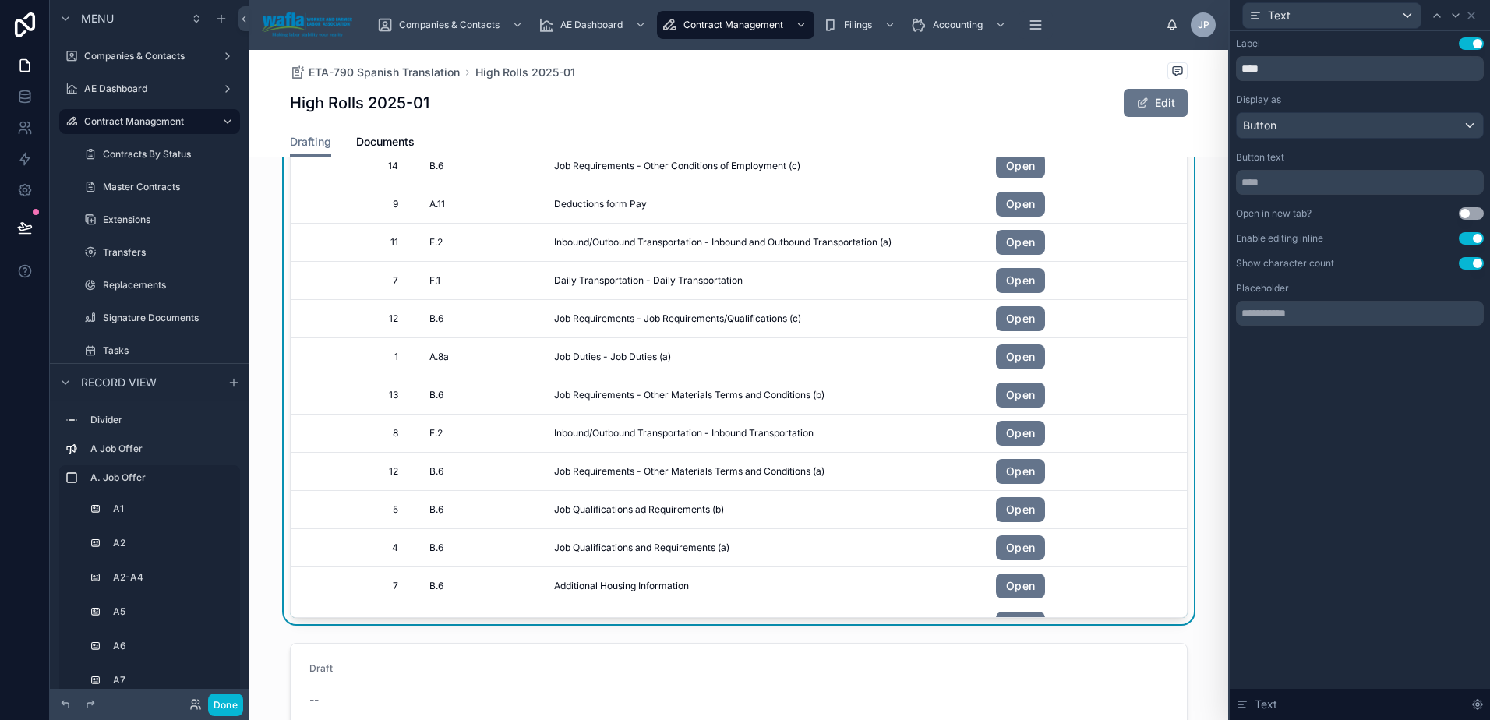
click at [1019, 140] on link "Open" at bounding box center [1020, 127] width 49 height 25
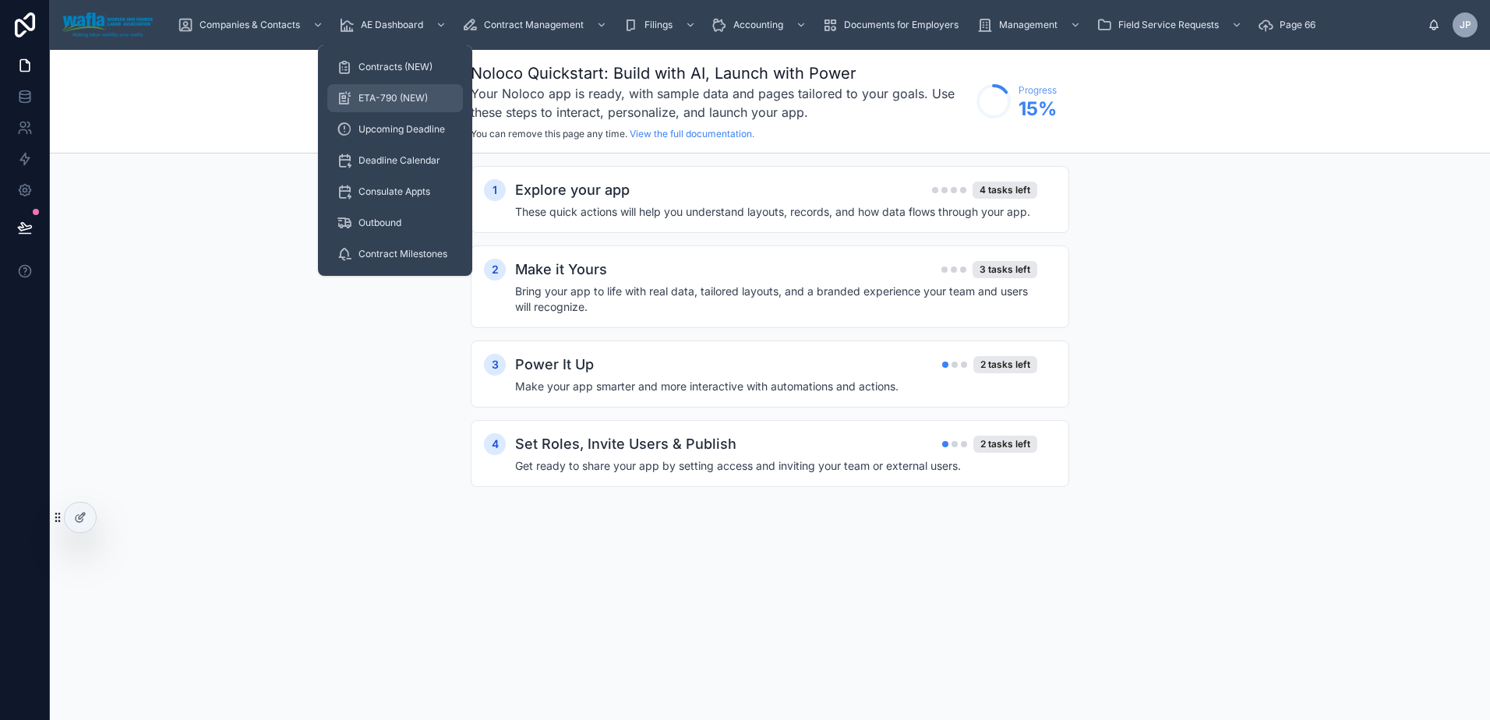
click at [385, 102] on span "ETA-790 (NEW)" at bounding box center [393, 98] width 69 height 12
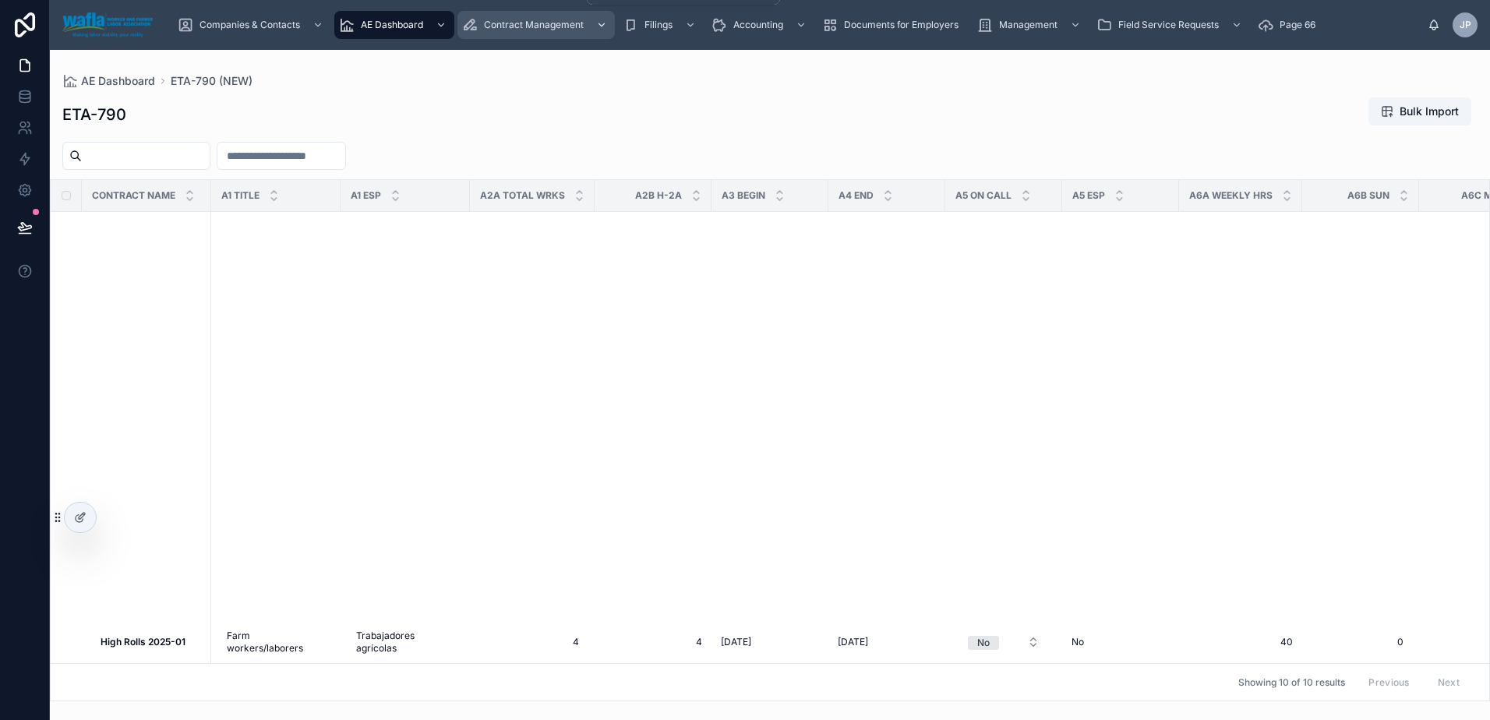
click at [555, 22] on span "Contract Management" at bounding box center [534, 25] width 100 height 12
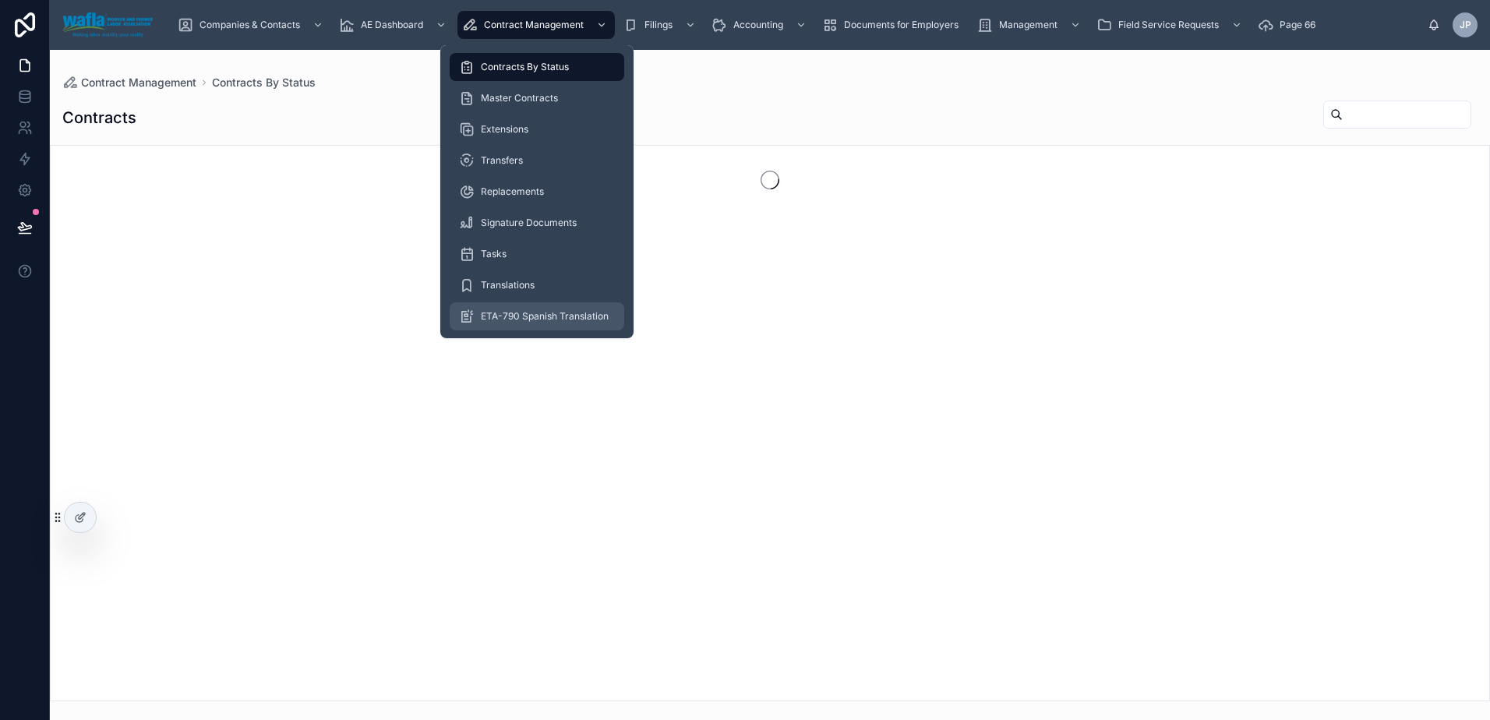
click at [545, 320] on span "ETA-790 Spanish Translation" at bounding box center [545, 316] width 128 height 12
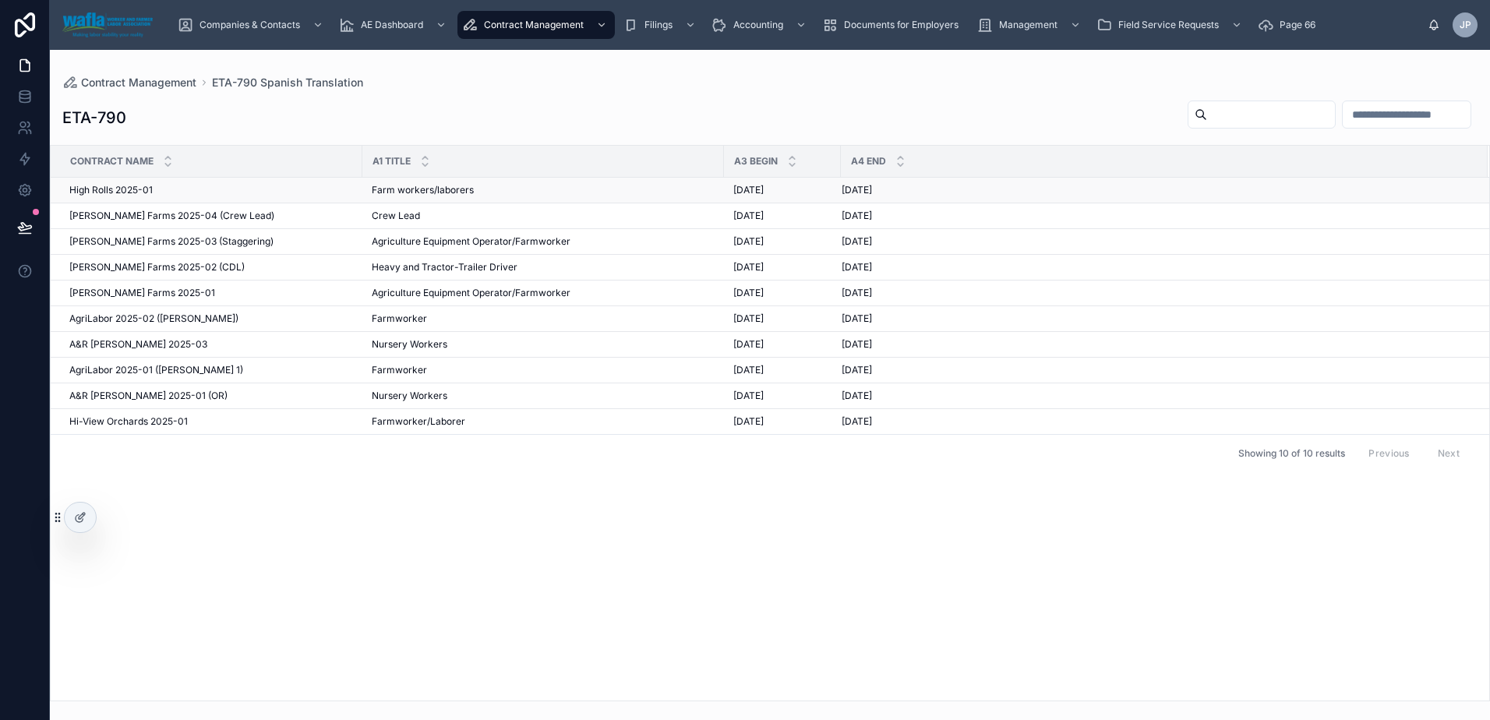
click at [207, 189] on div "High Rolls 2025-01 High Rolls 2025-01" at bounding box center [211, 190] width 284 height 12
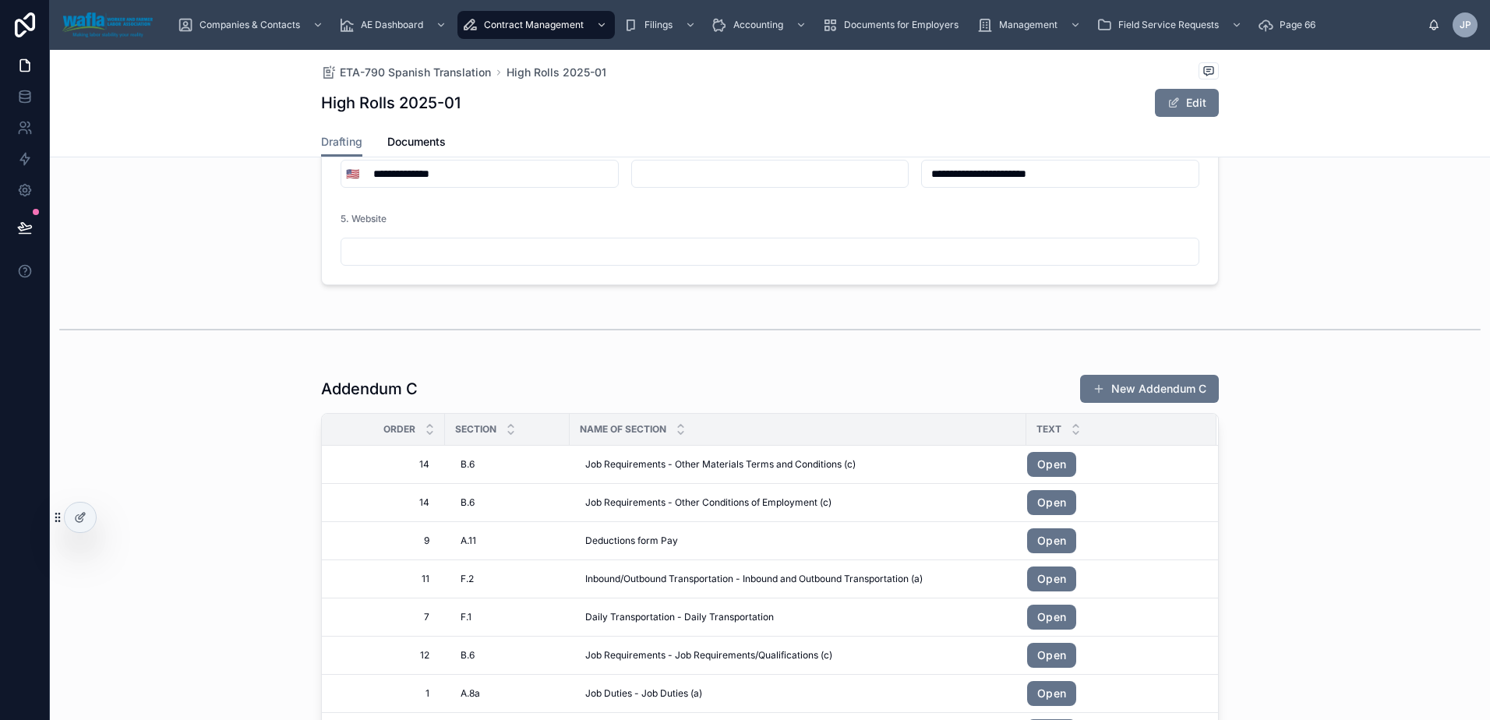
scroll to position [7248, 0]
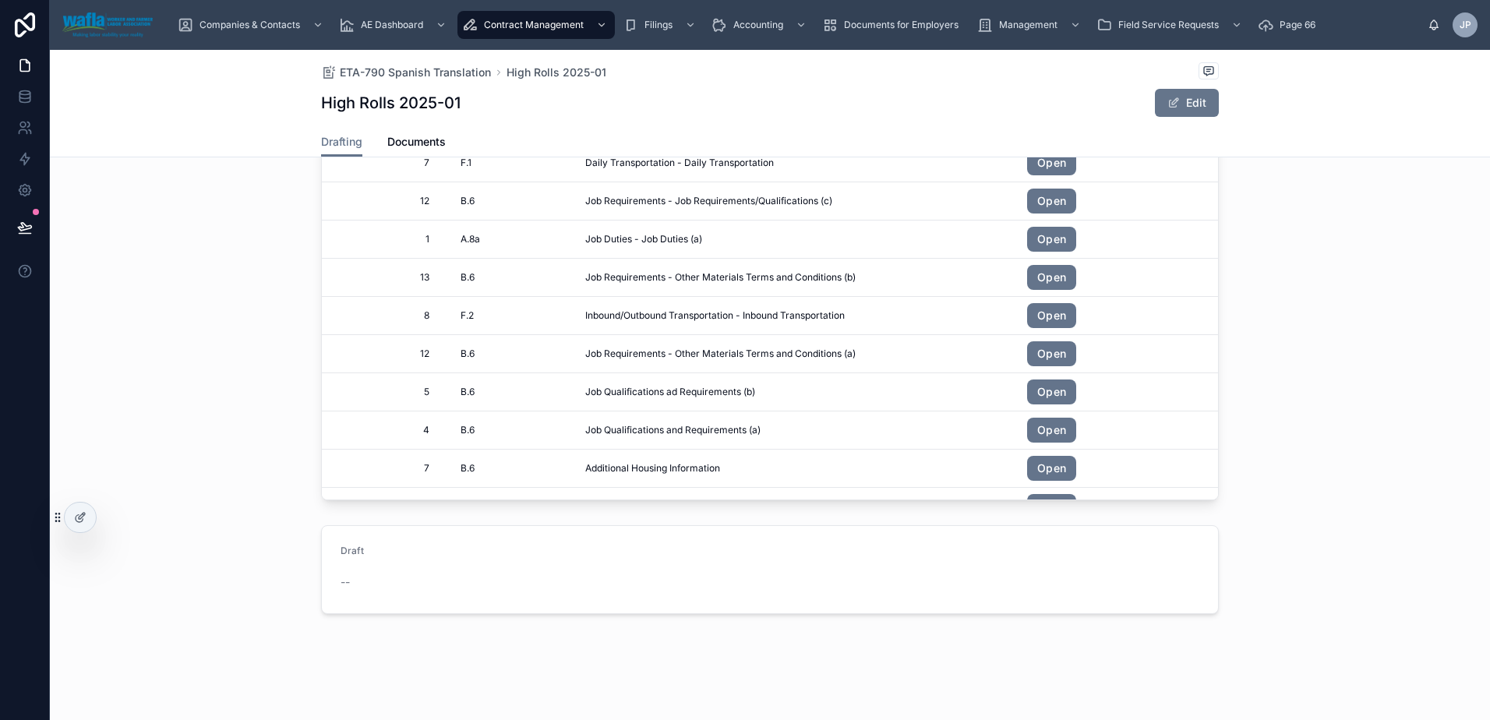
click at [1090, 99] on span "Open" at bounding box center [1112, 86] width 171 height 25
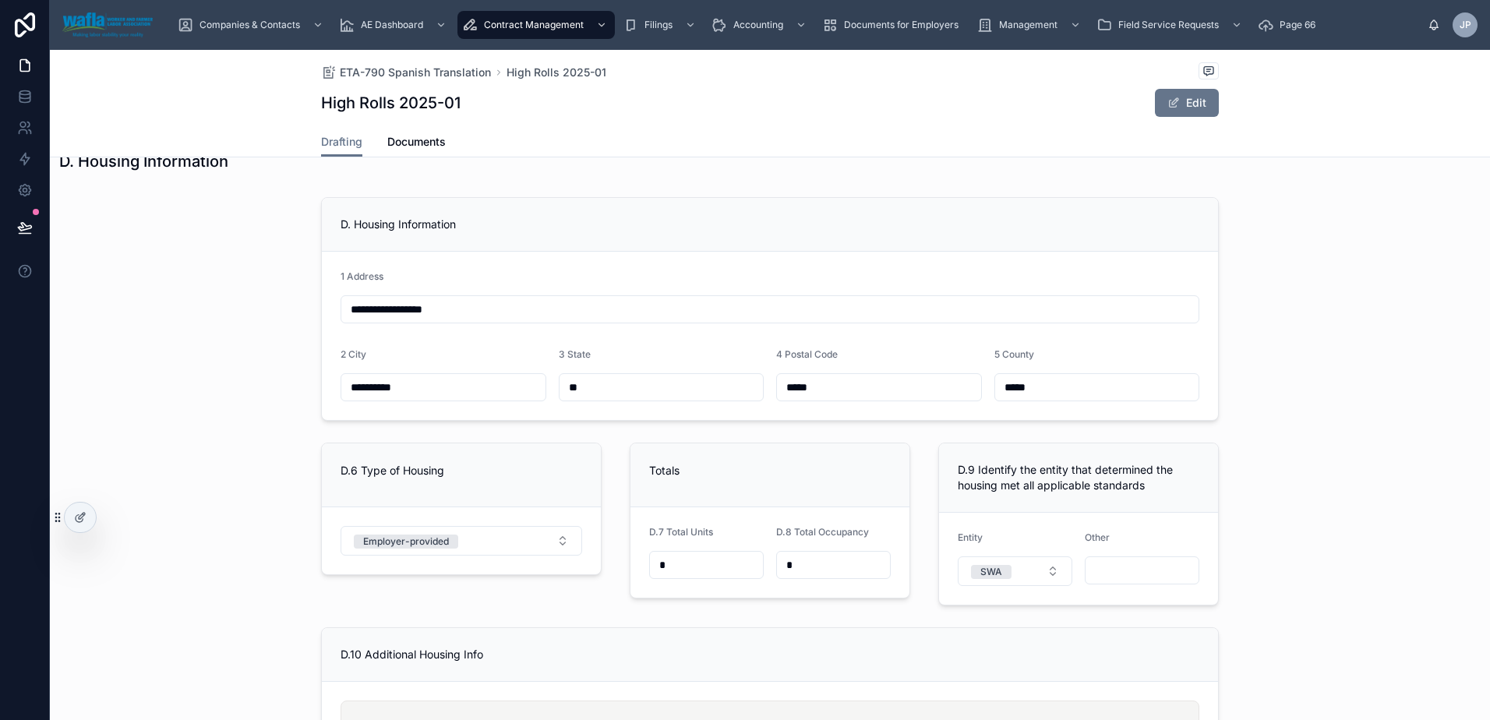
scroll to position [4443, 0]
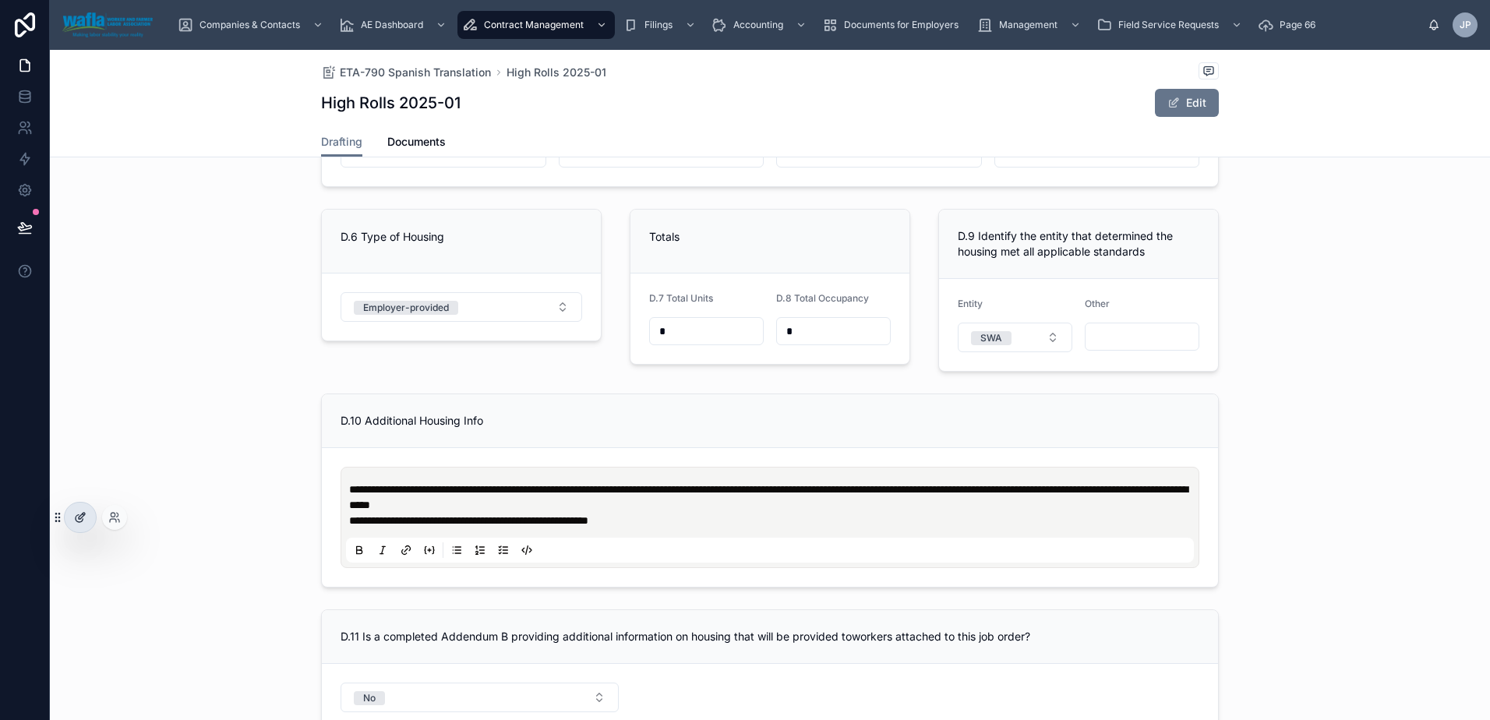
click at [87, 521] on div at bounding box center [80, 518] width 31 height 30
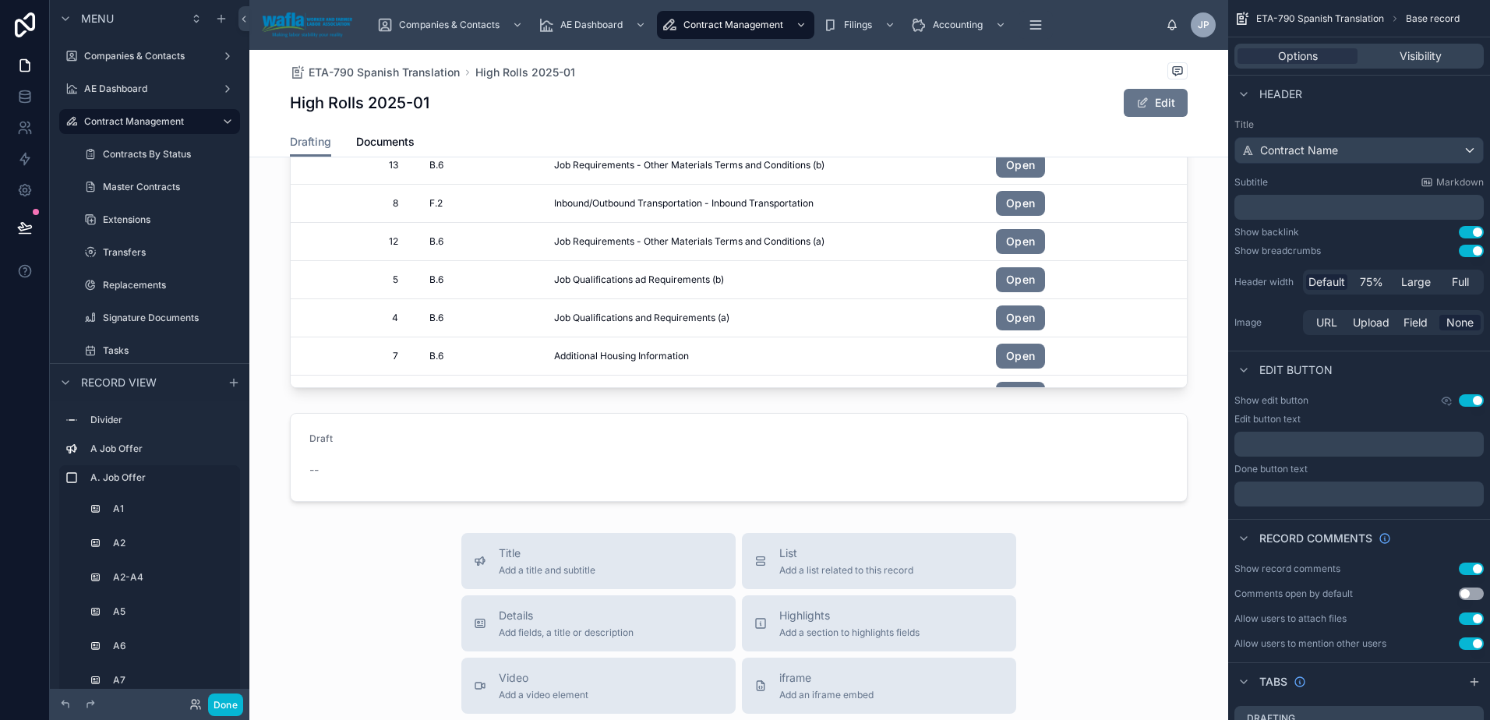
scroll to position [7326, 0]
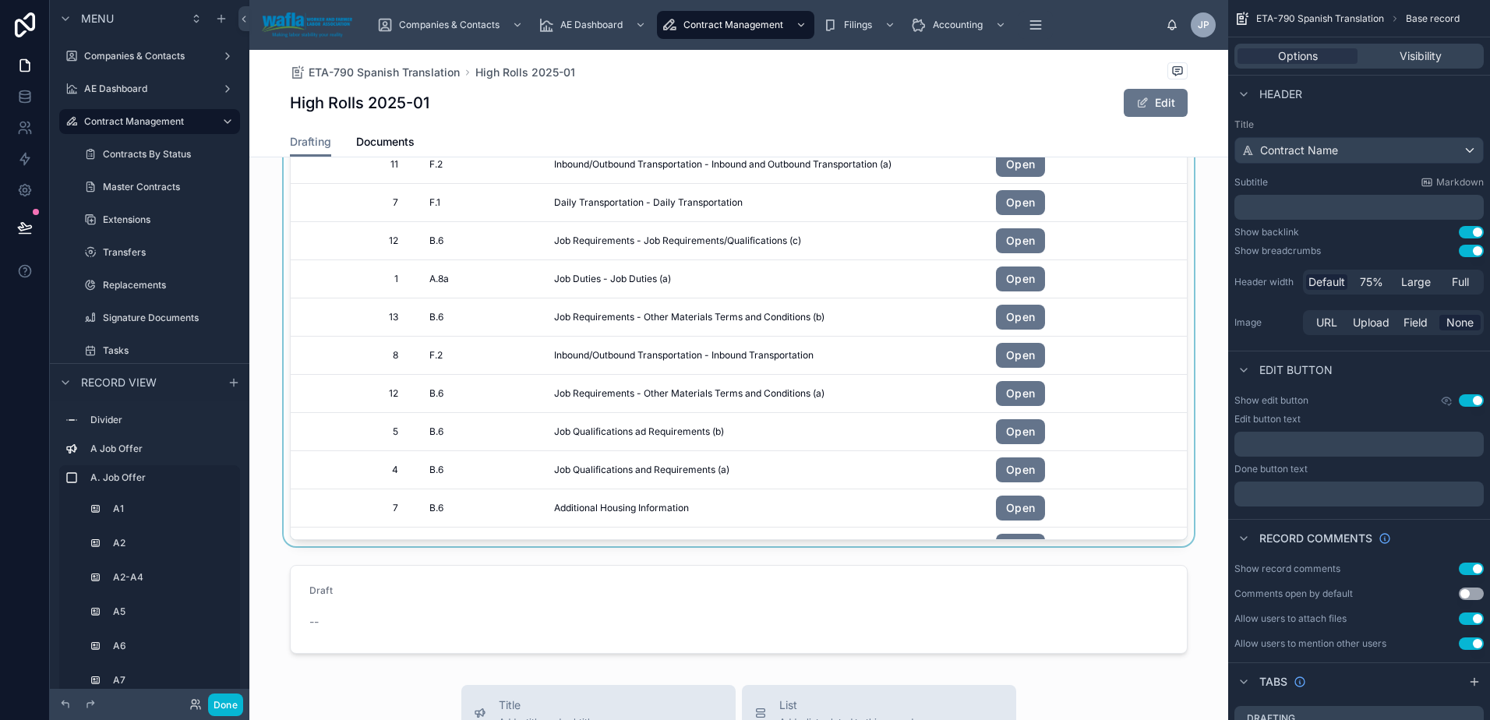
click at [1107, 245] on div at bounding box center [738, 249] width 979 height 593
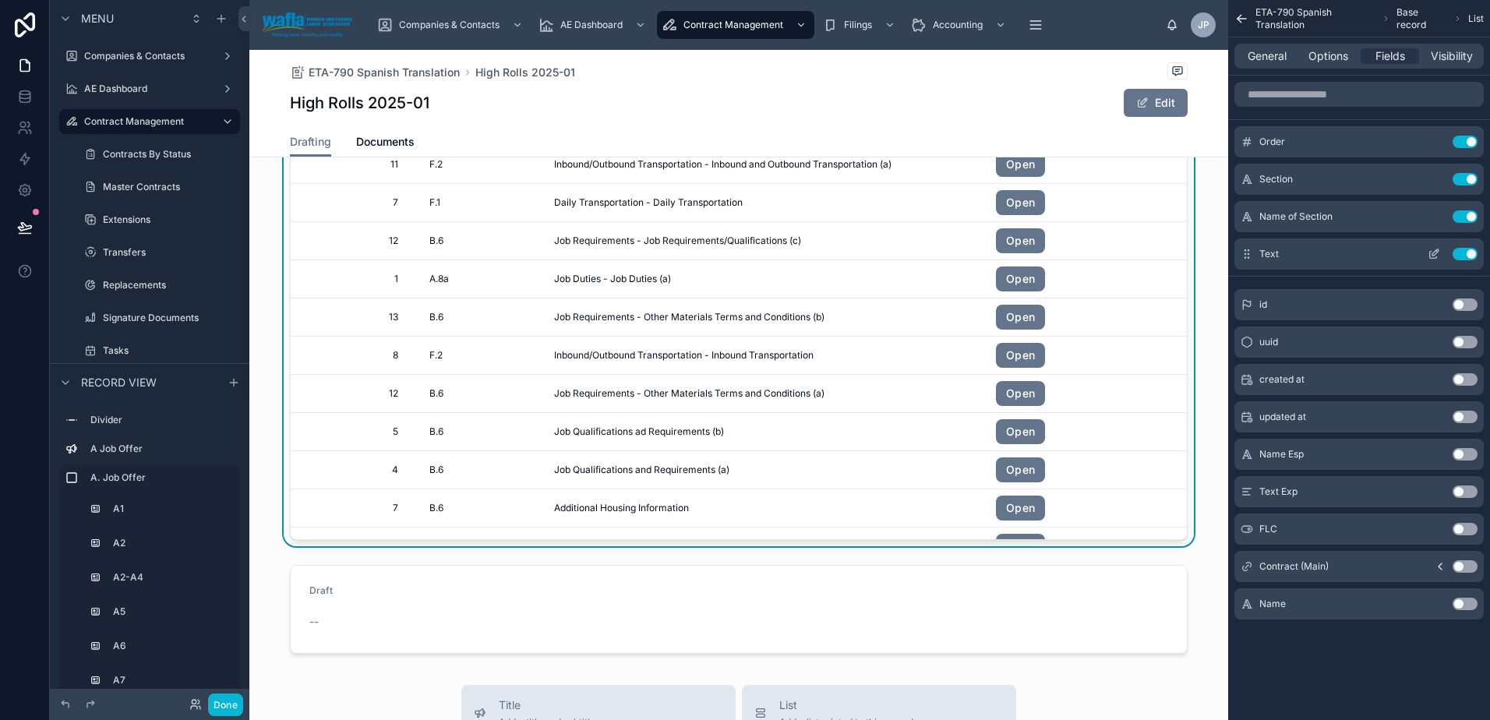
click at [1432, 251] on icon "scrollable content" at bounding box center [1434, 254] width 12 height 12
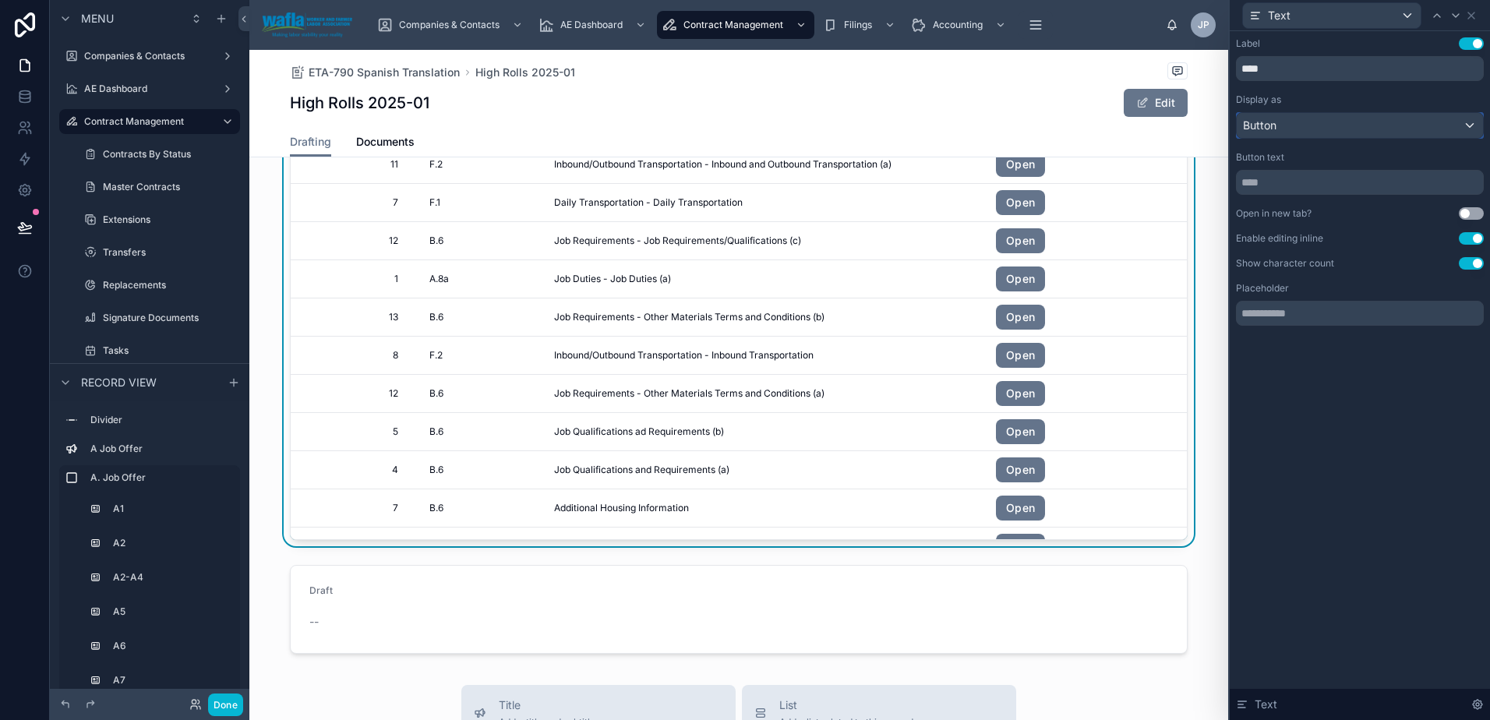
click at [1380, 130] on div "Button" at bounding box center [1360, 125] width 246 height 25
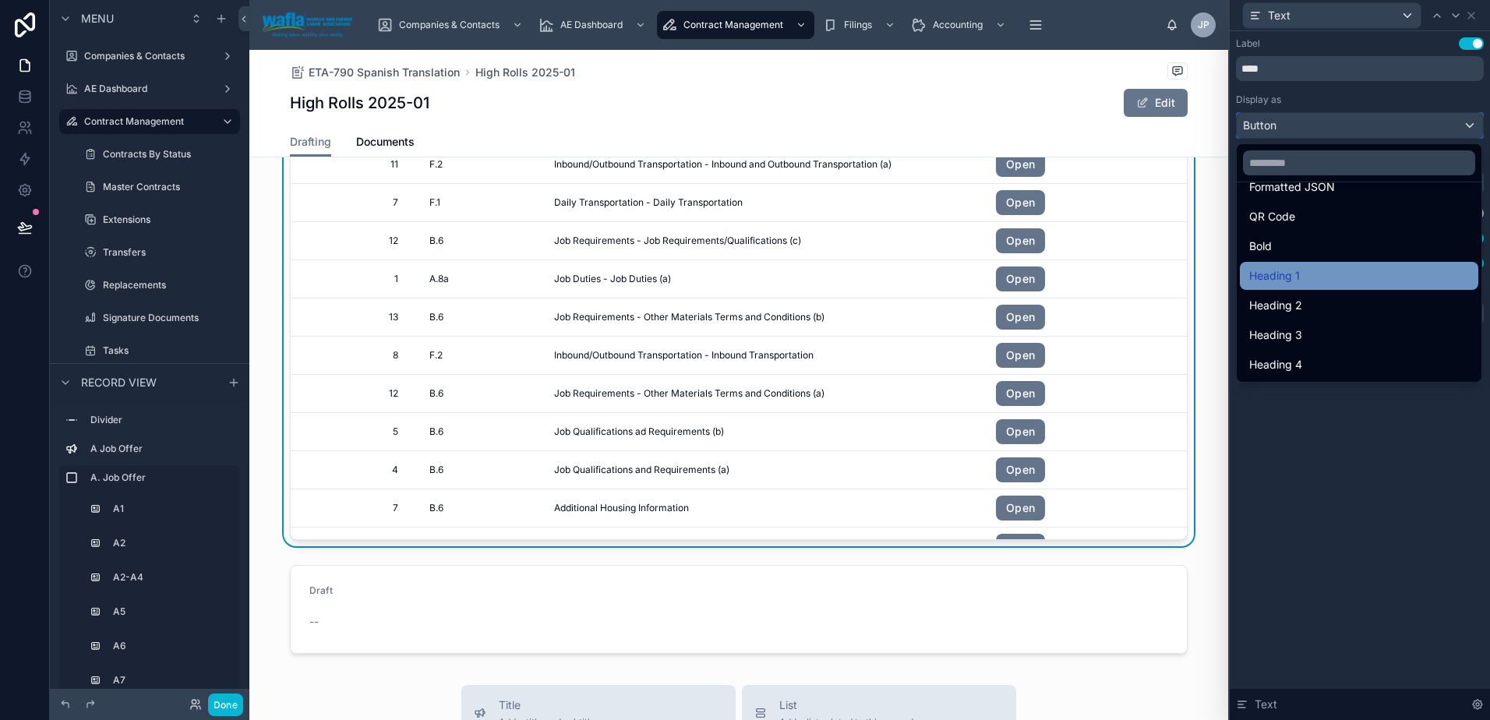
scroll to position [0, 0]
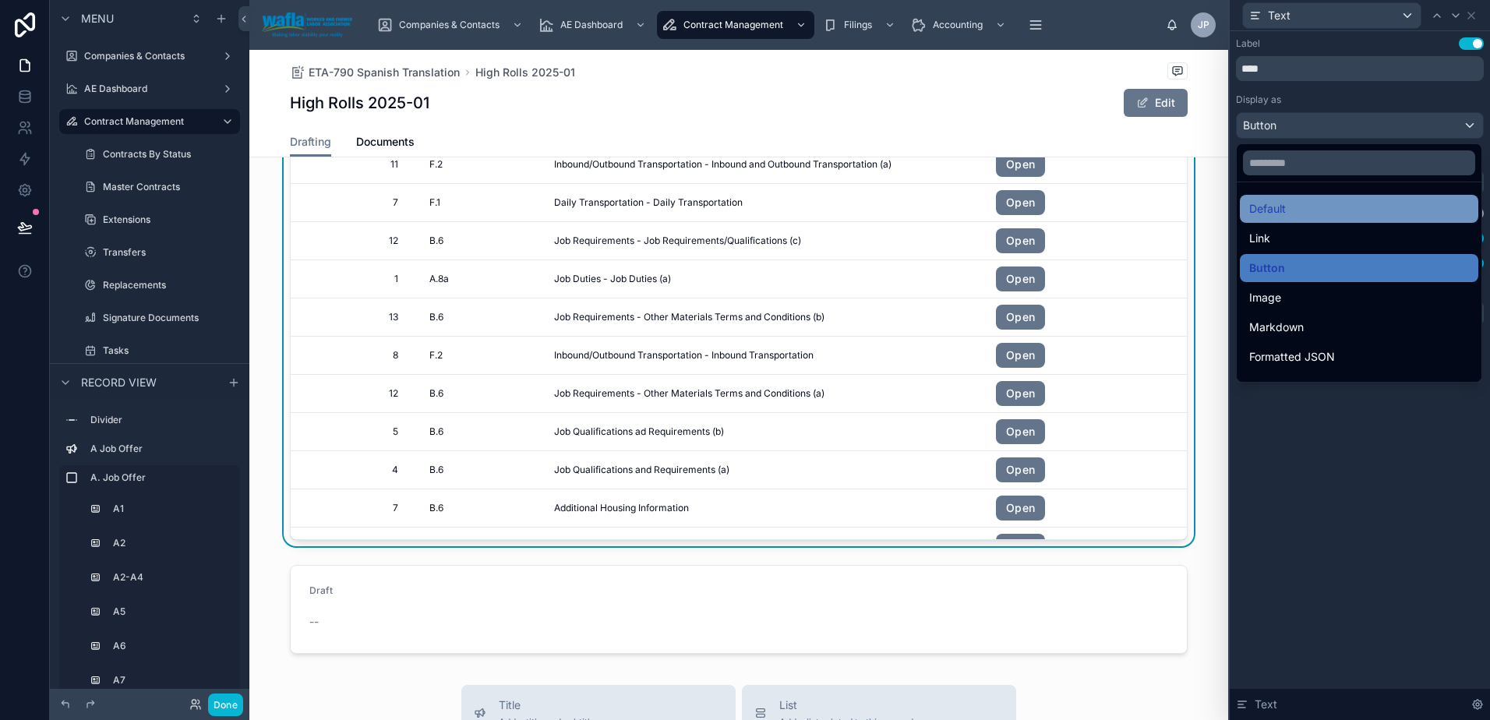
click at [1360, 218] on div "Default" at bounding box center [1359, 209] width 238 height 28
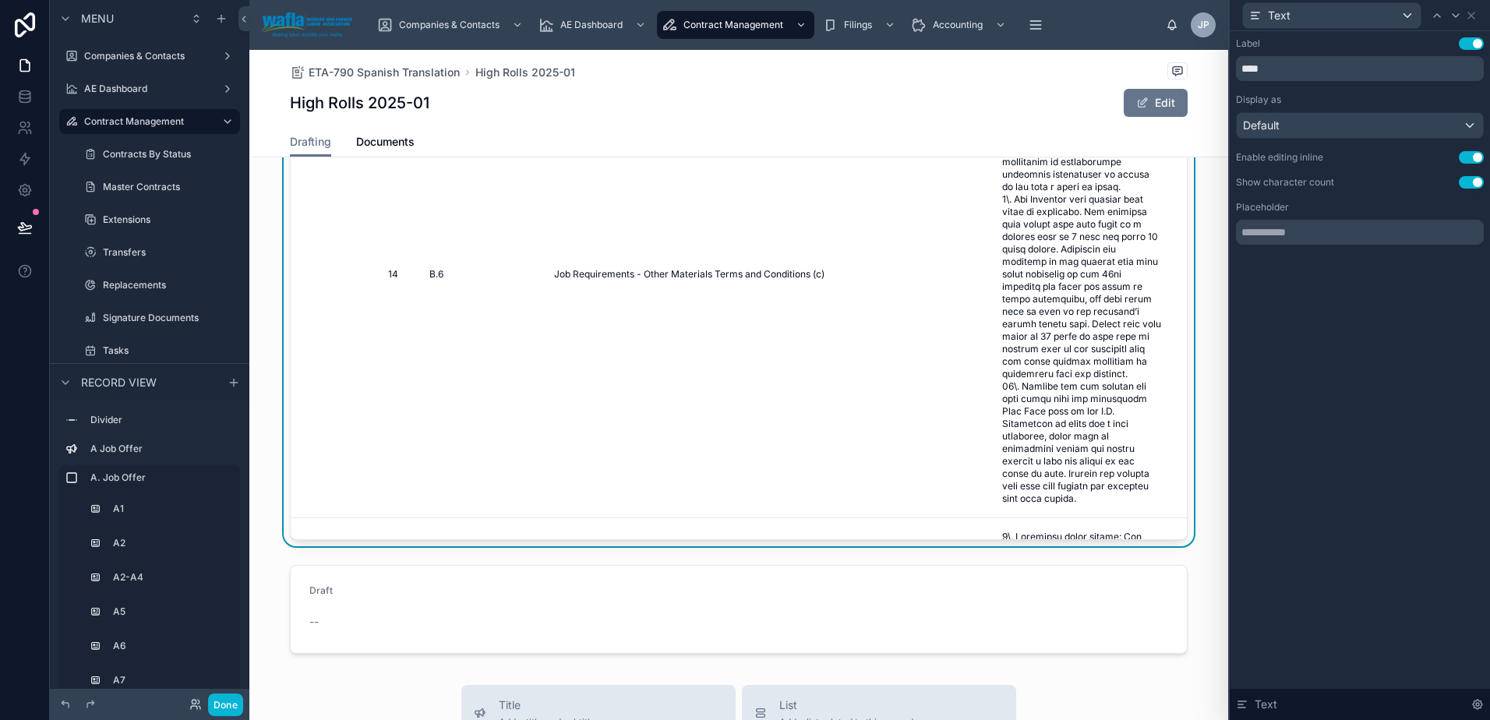
click at [1053, 94] on div "High Rolls 2025-01 Edit" at bounding box center [739, 103] width 898 height 30
